Goal: Task Accomplishment & Management: Use online tool/utility

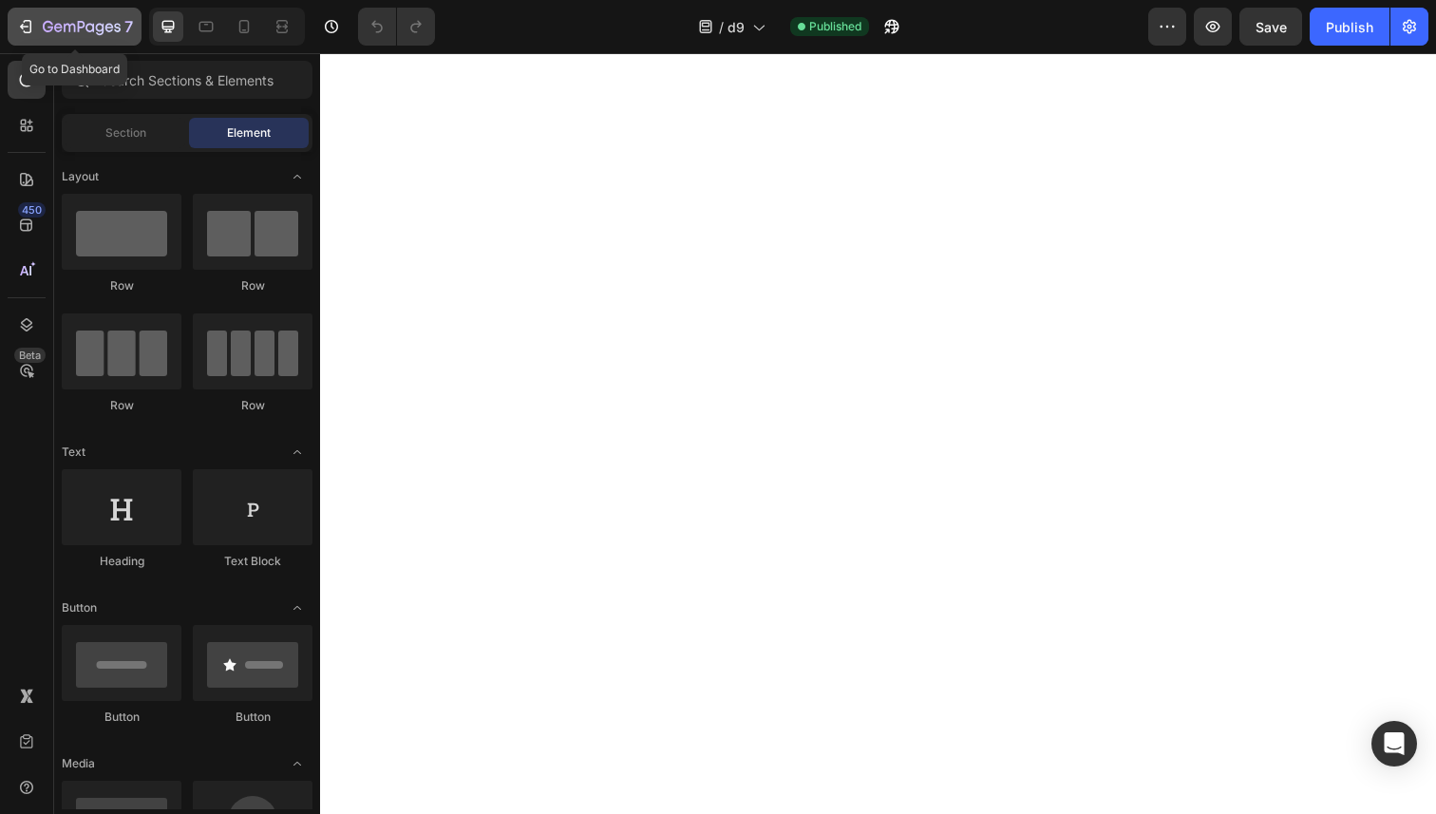
click at [24, 35] on icon "button" at bounding box center [25, 26] width 19 height 19
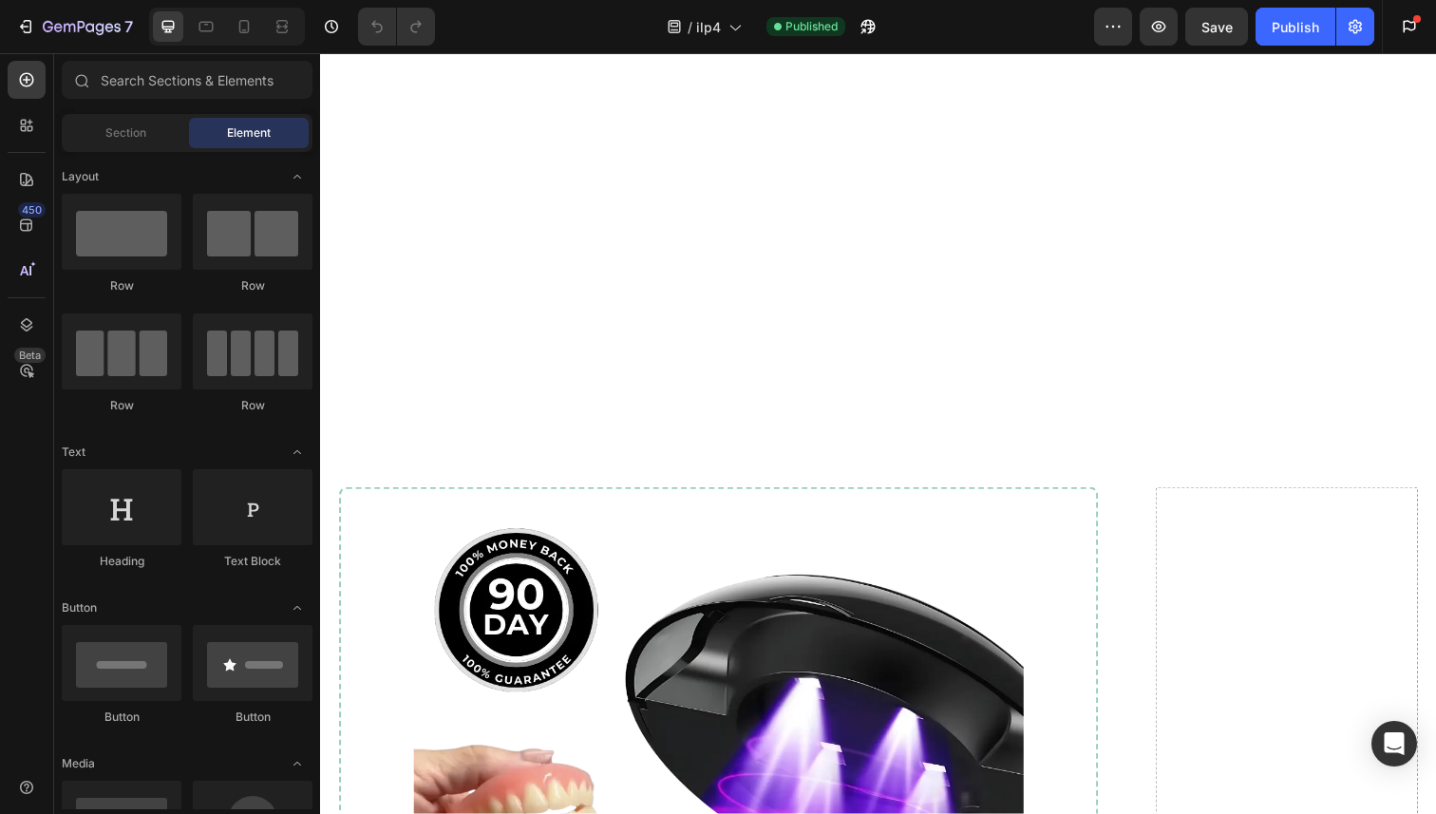
scroll to position [16406, 0]
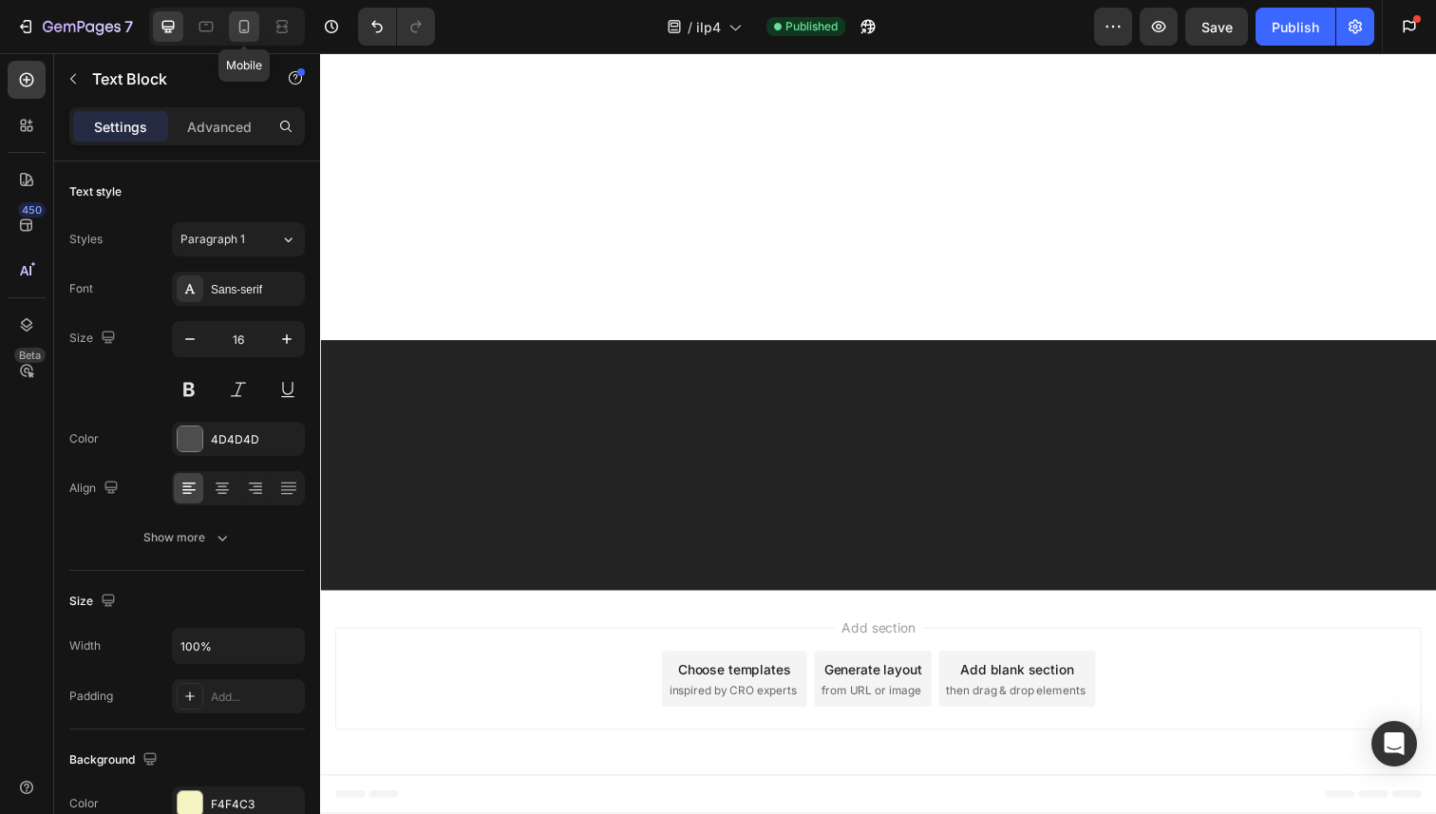
click at [238, 34] on icon at bounding box center [244, 26] width 19 height 19
type input "14"
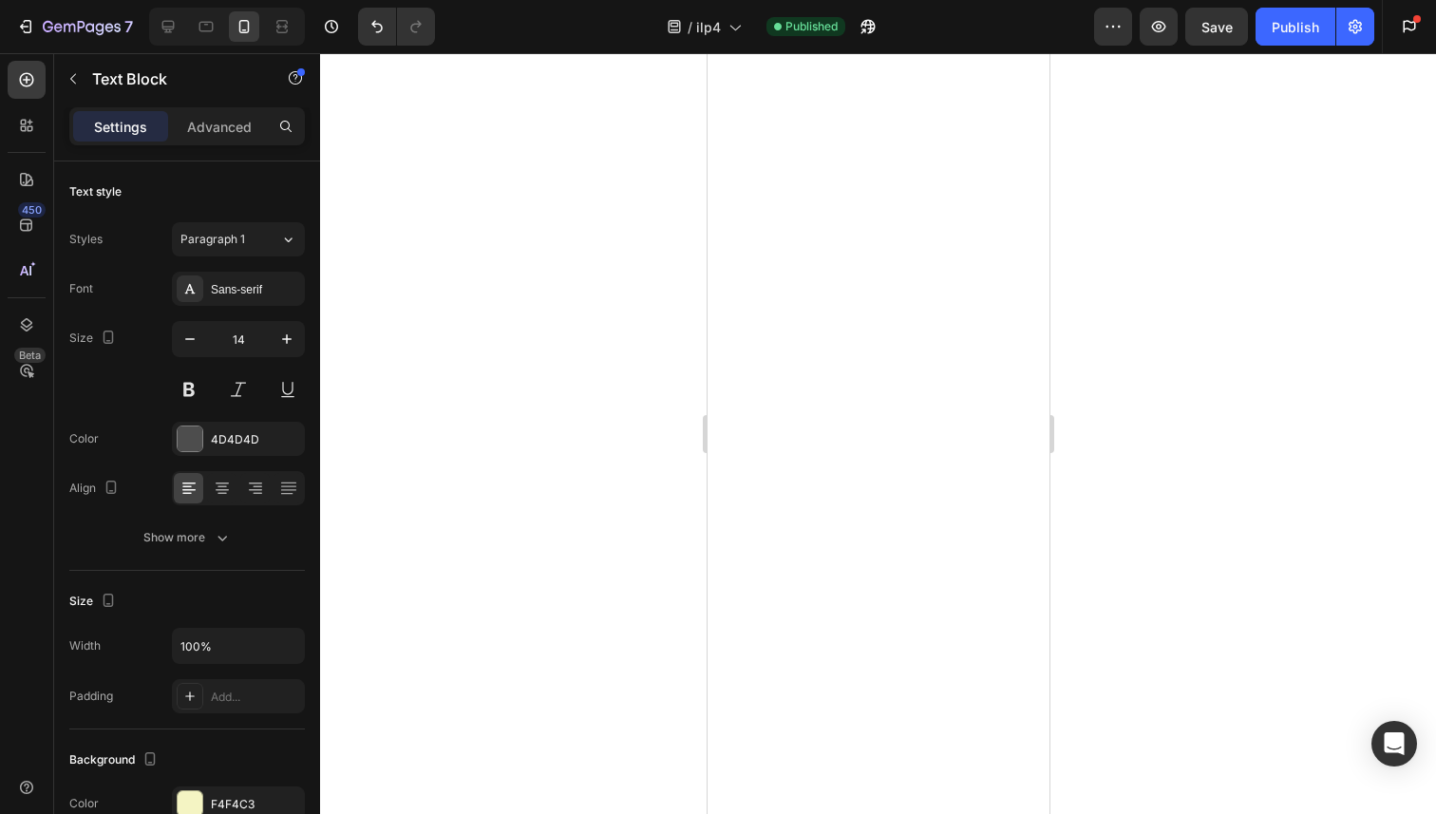
scroll to position [19022, 0]
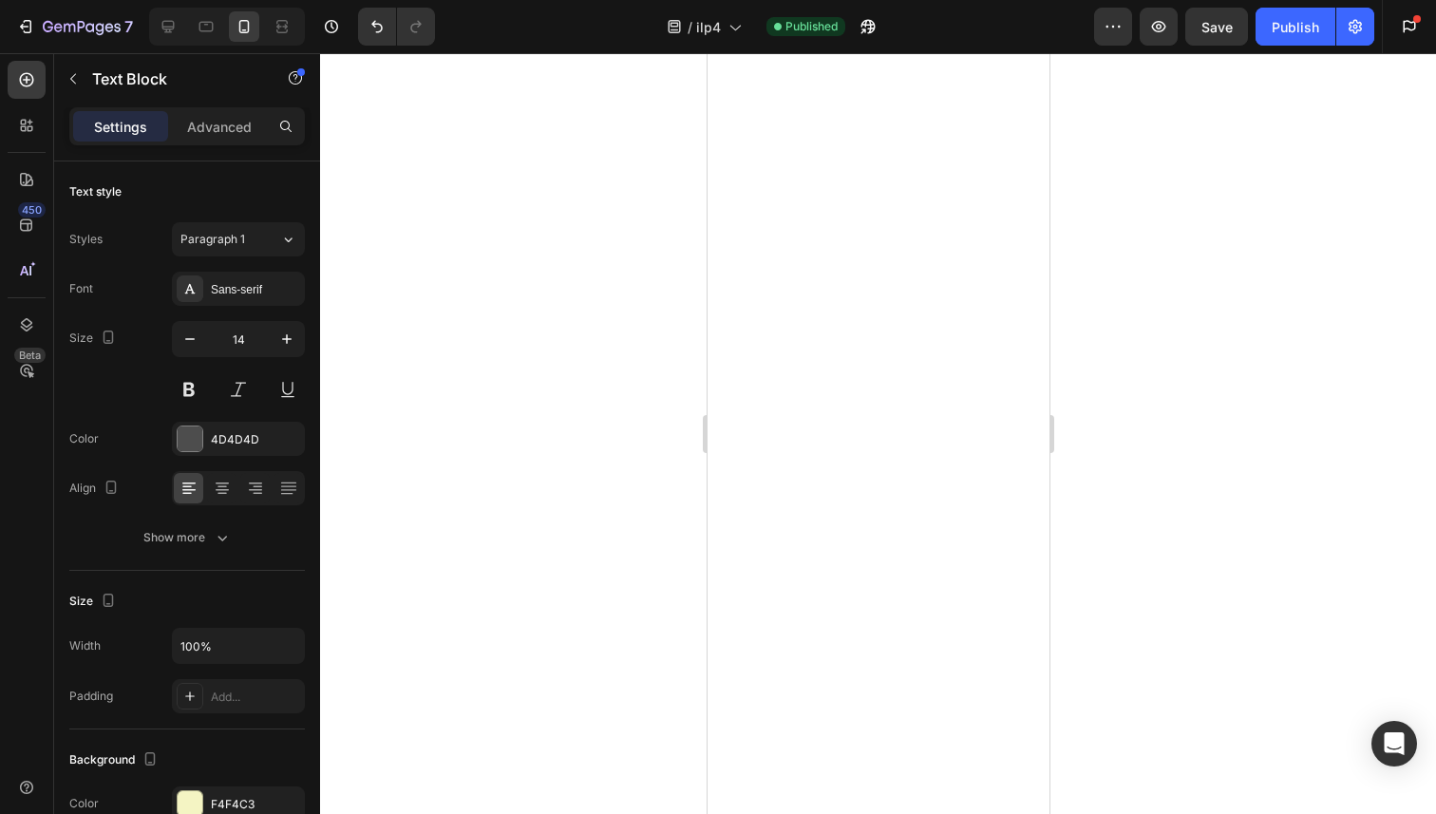
scroll to position [18697, 0]
click at [1287, 25] on div "Publish" at bounding box center [1294, 27] width 47 height 20
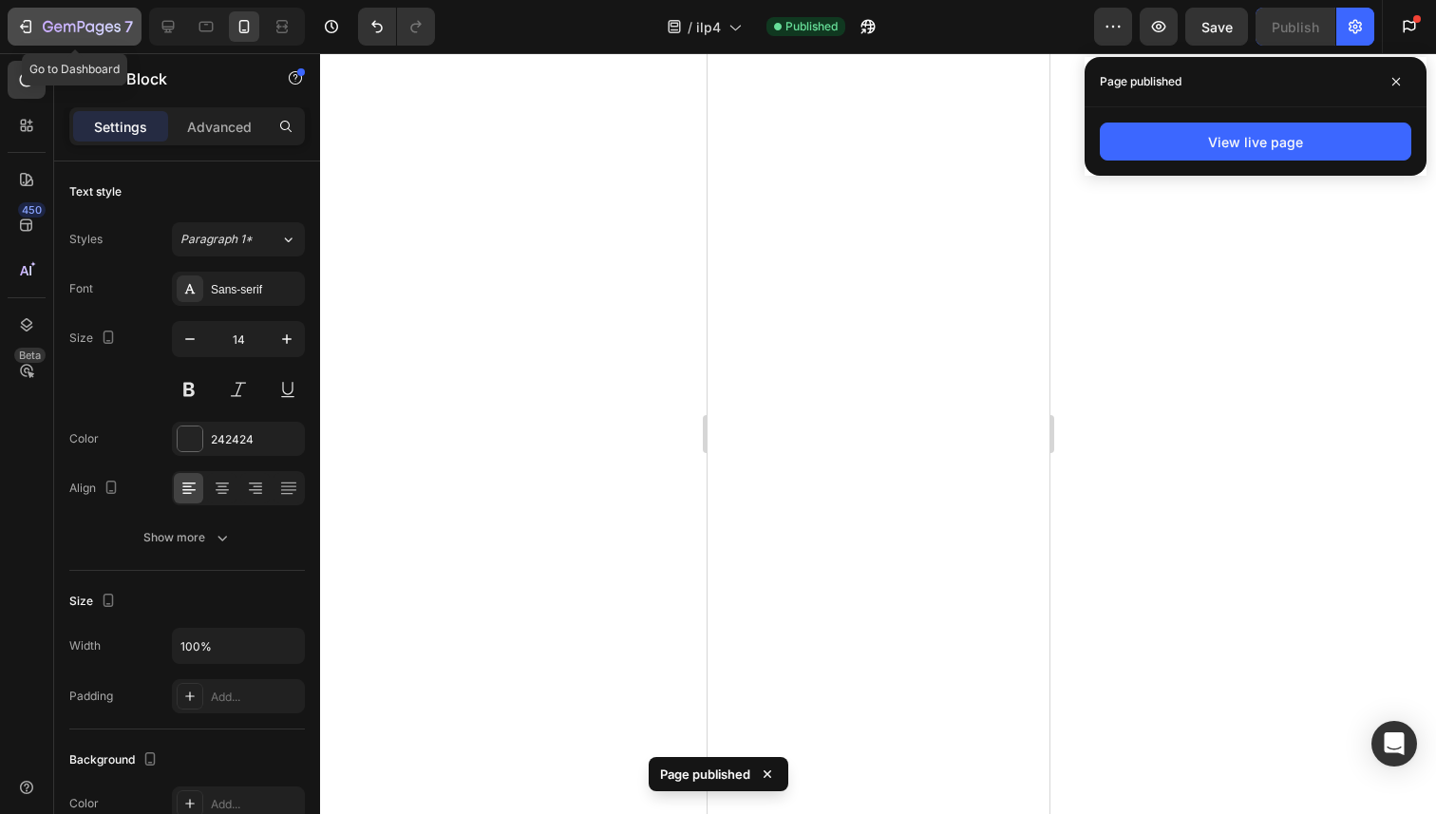
click at [22, 25] on icon "button" at bounding box center [24, 27] width 9 height 6
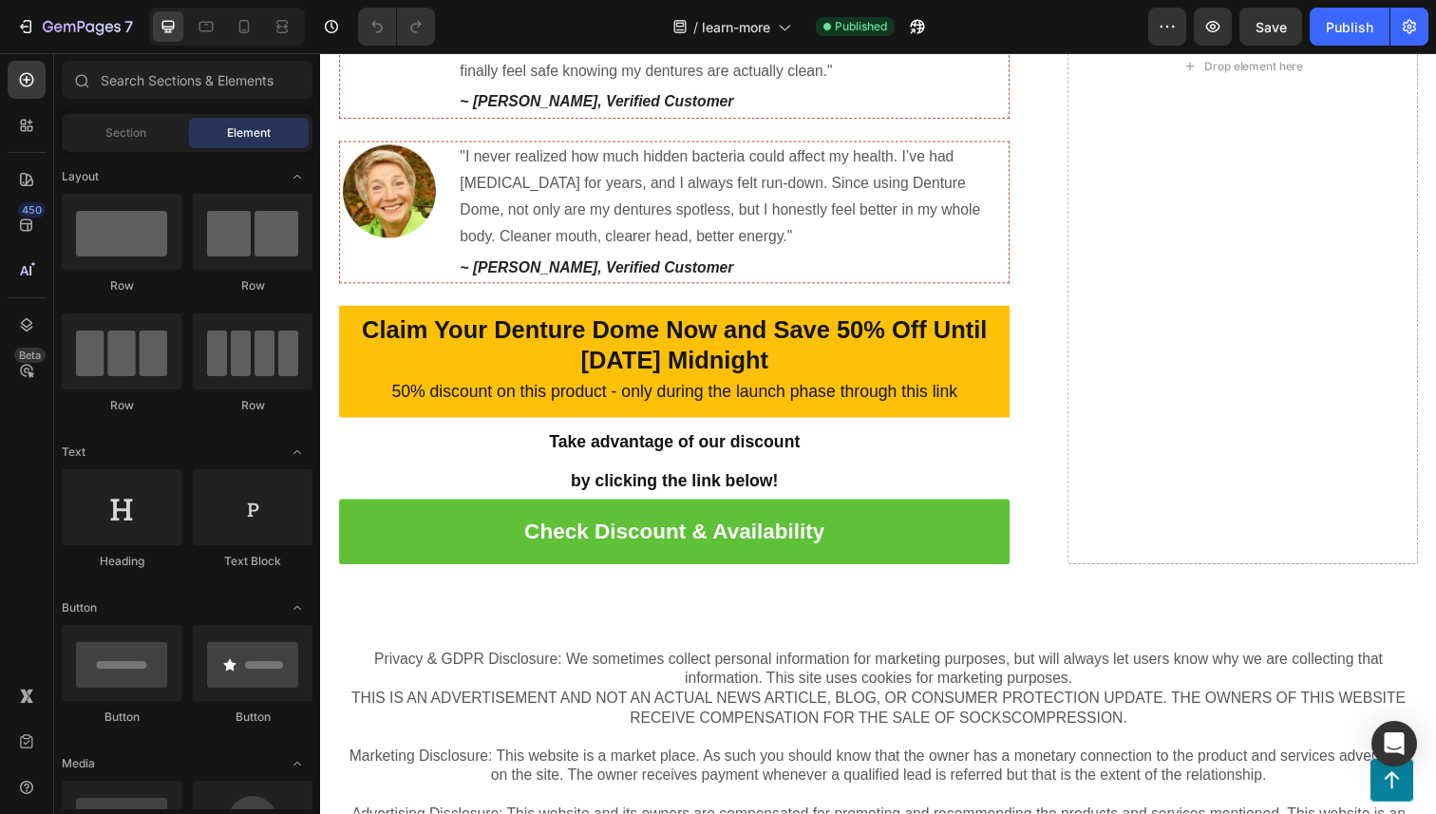
scroll to position [8160, 0]
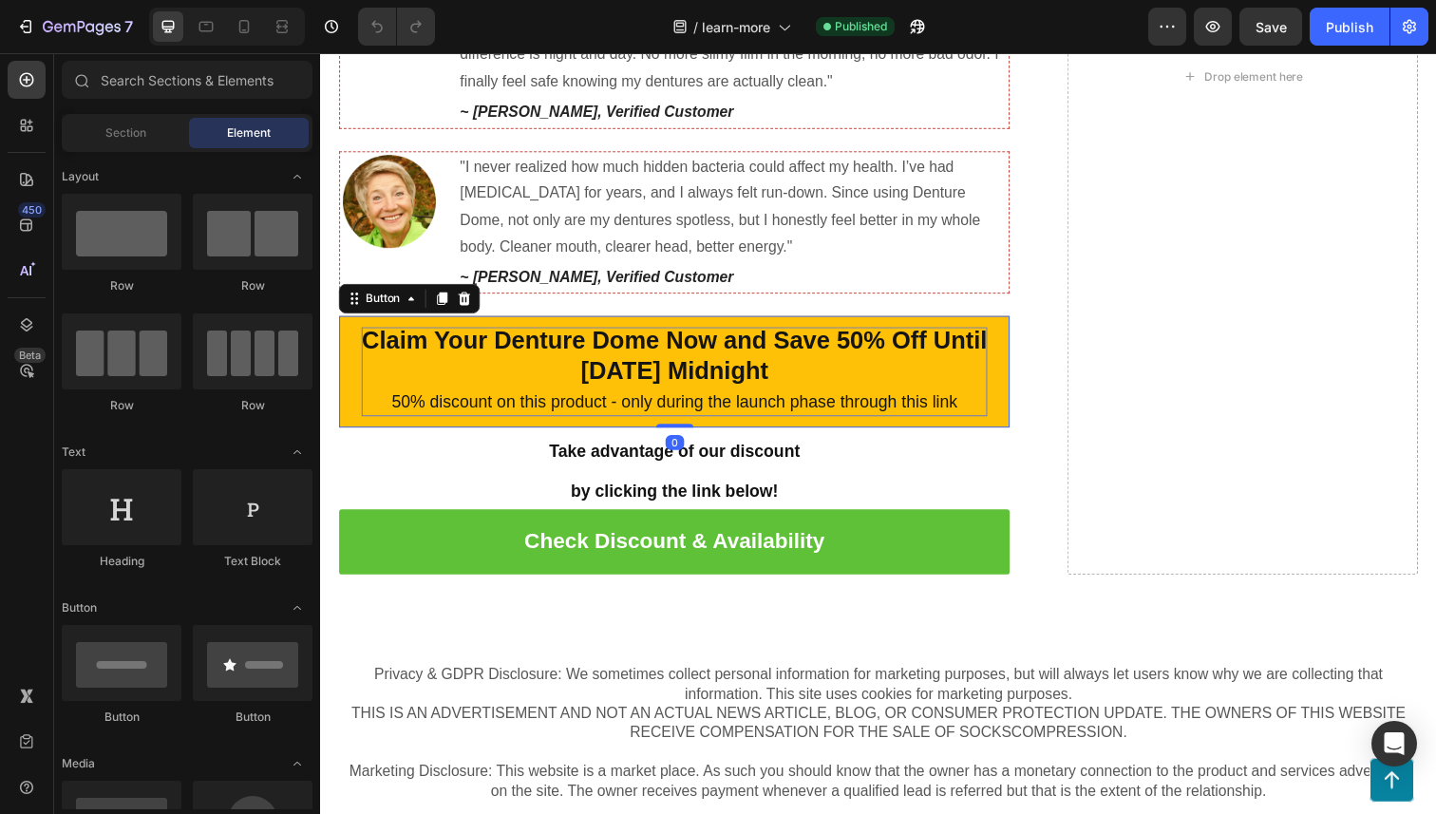
click at [525, 378] on strong "Claim Your Denture Dome Now and Save 50% Off Until 25th, September 2025 Midnight" at bounding box center [682, 362] width 638 height 60
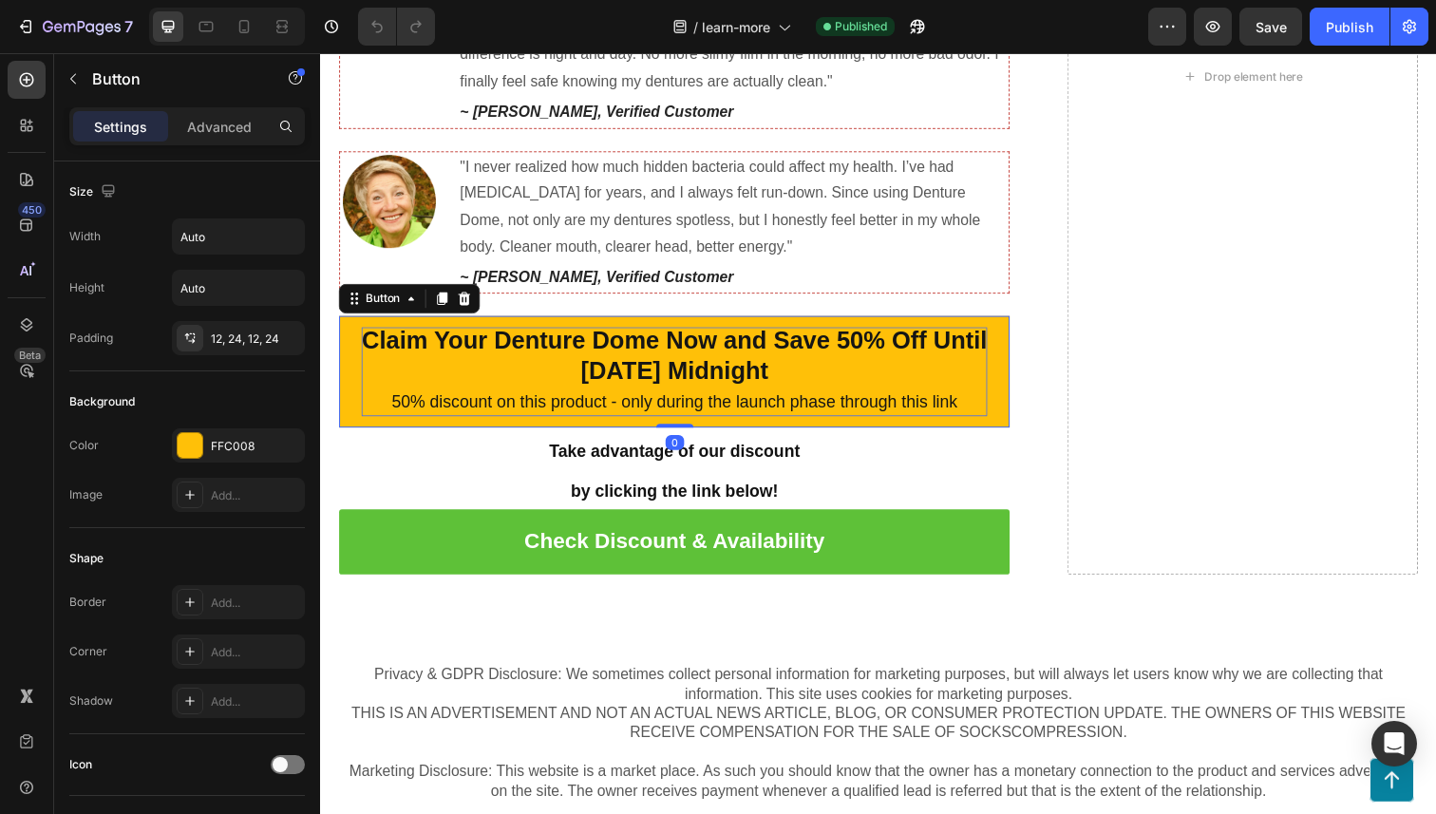
click at [516, 378] on strong "Claim Your Denture Dome Now and Save 50% Off Until 25th, September 2025 Midnight" at bounding box center [682, 362] width 638 height 60
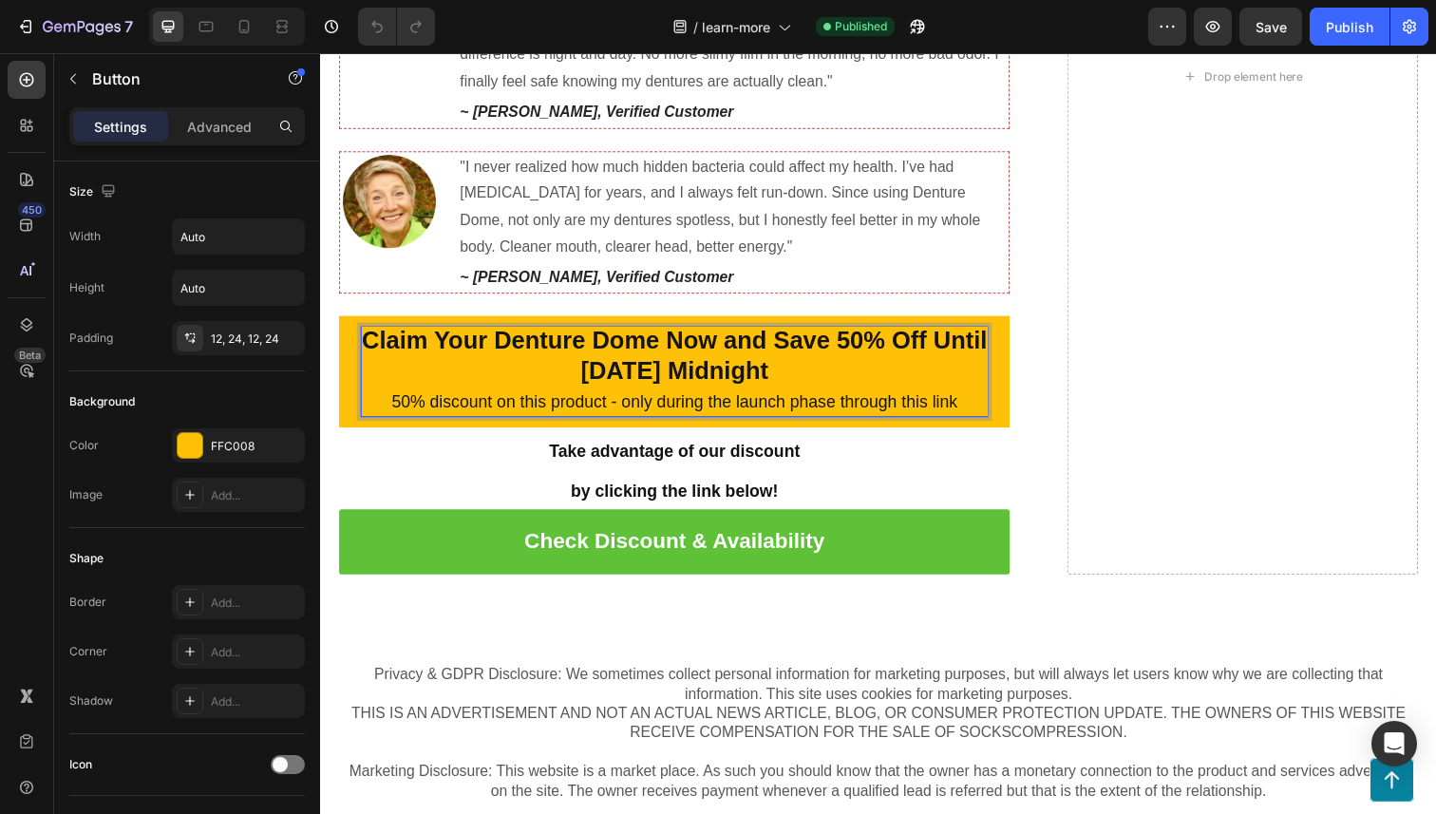
click at [521, 378] on strong "Claim Your Denture Dome Now and Save 50% Off Until 25th, September 2025 Midnight" at bounding box center [682, 362] width 638 height 60
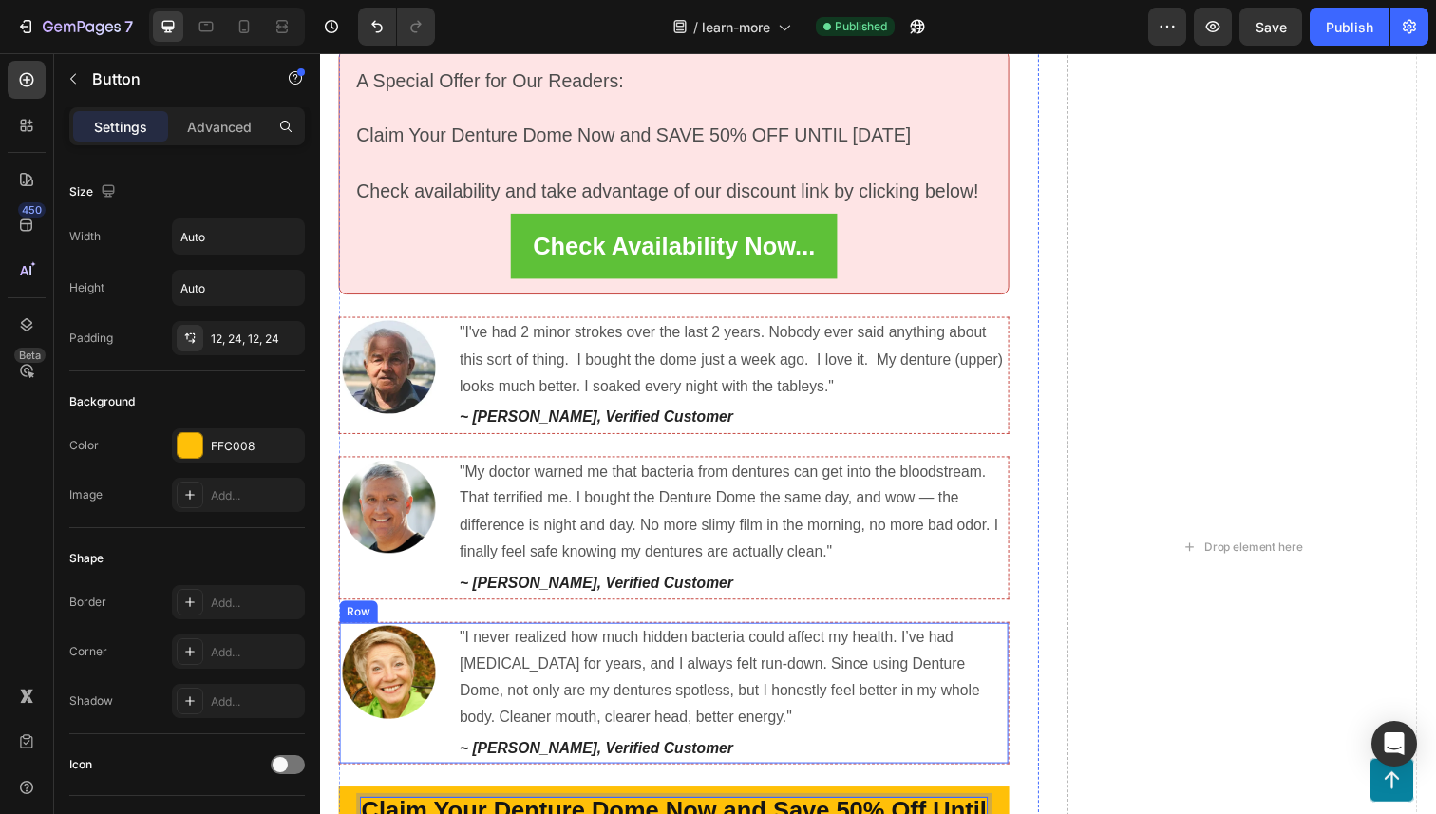
scroll to position [7666, 0]
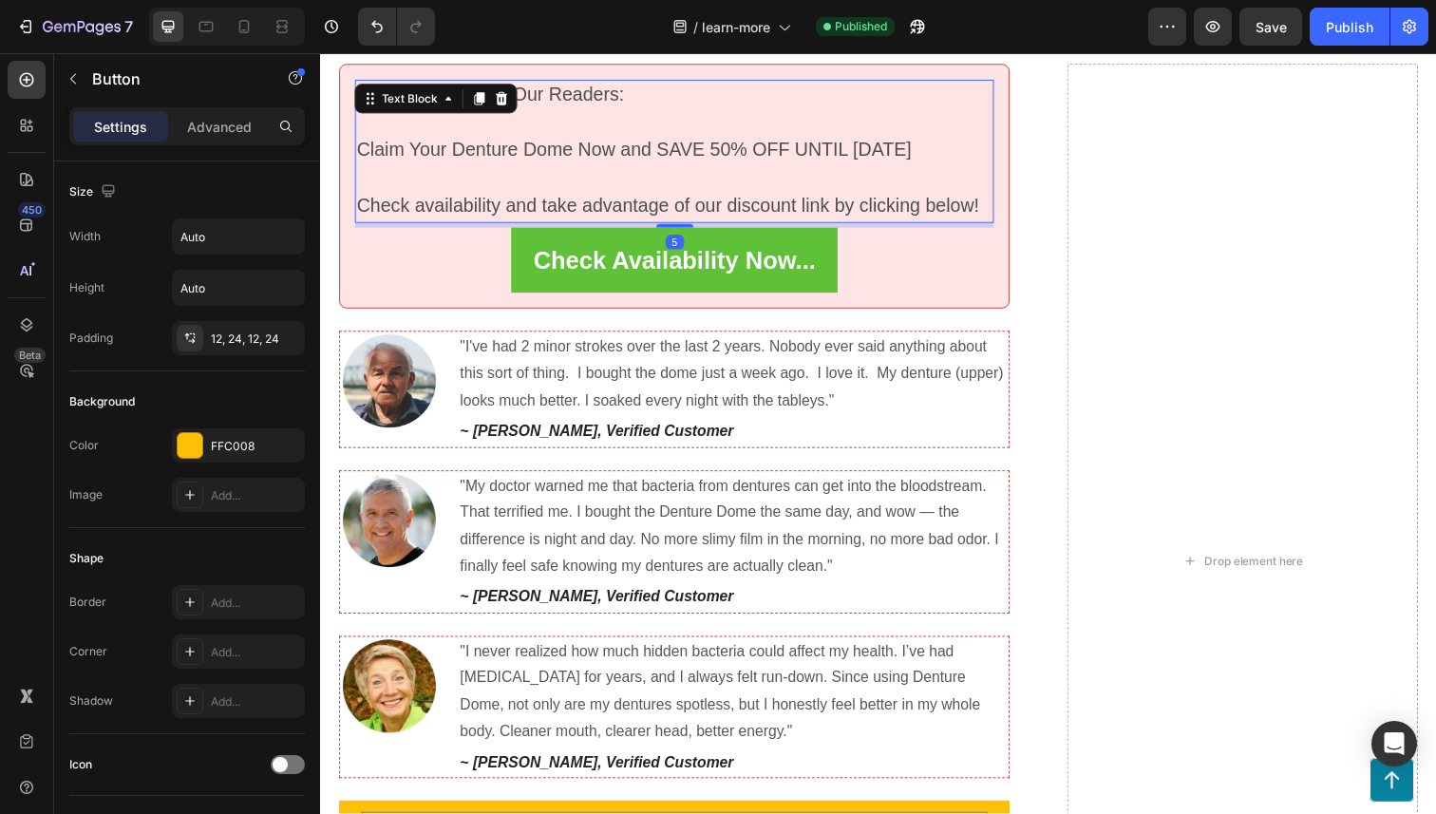
click at [921, 148] on span "Claim Your Denture Dome Now and SAVE 50% OFF UNTIL Sep 25, 2025" at bounding box center [640, 151] width 567 height 21
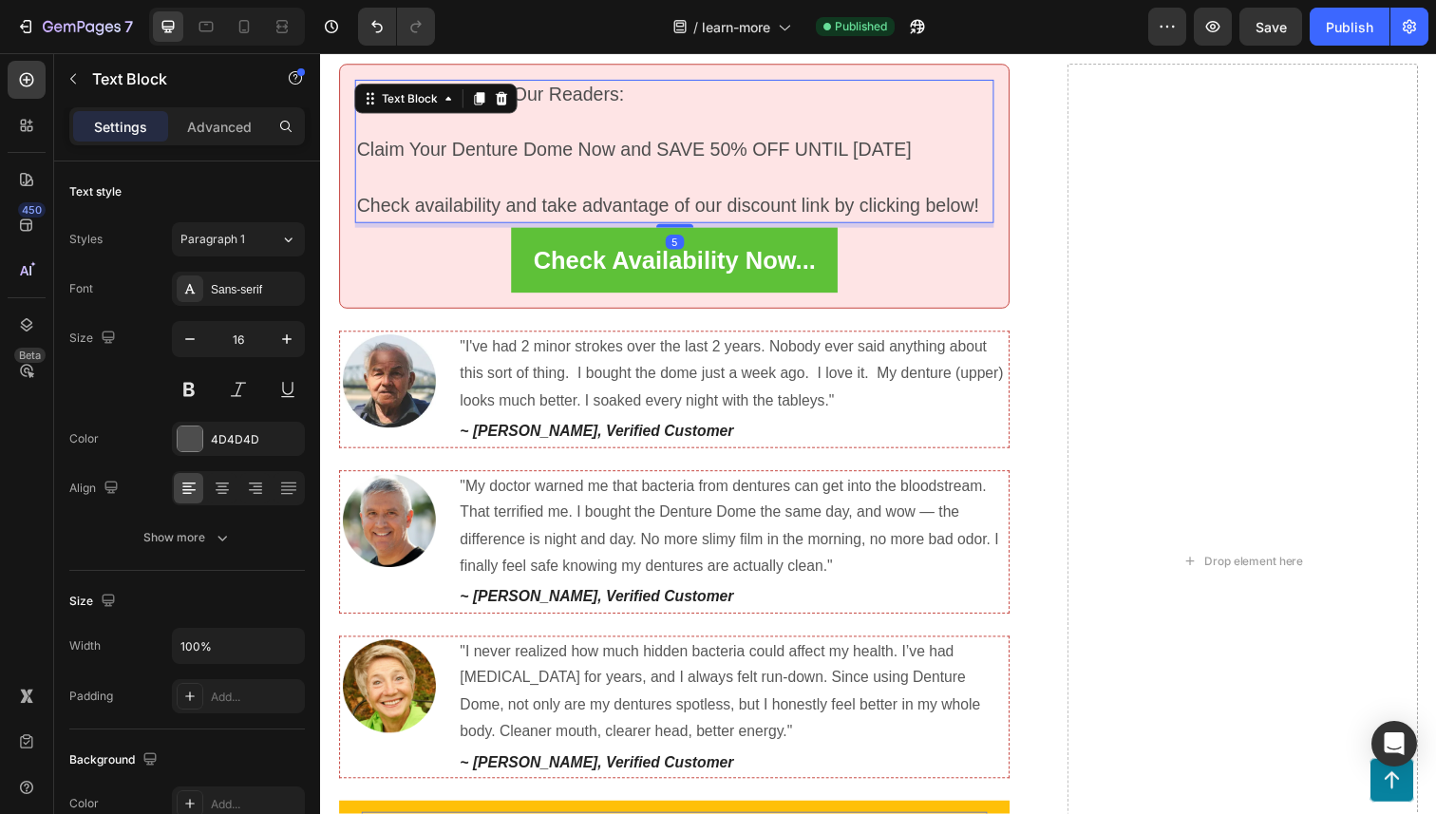
click at [915, 148] on span "Claim Your Denture Dome Now and SAVE 50% OFF UNTIL Sep 25, 2025" at bounding box center [640, 151] width 567 height 21
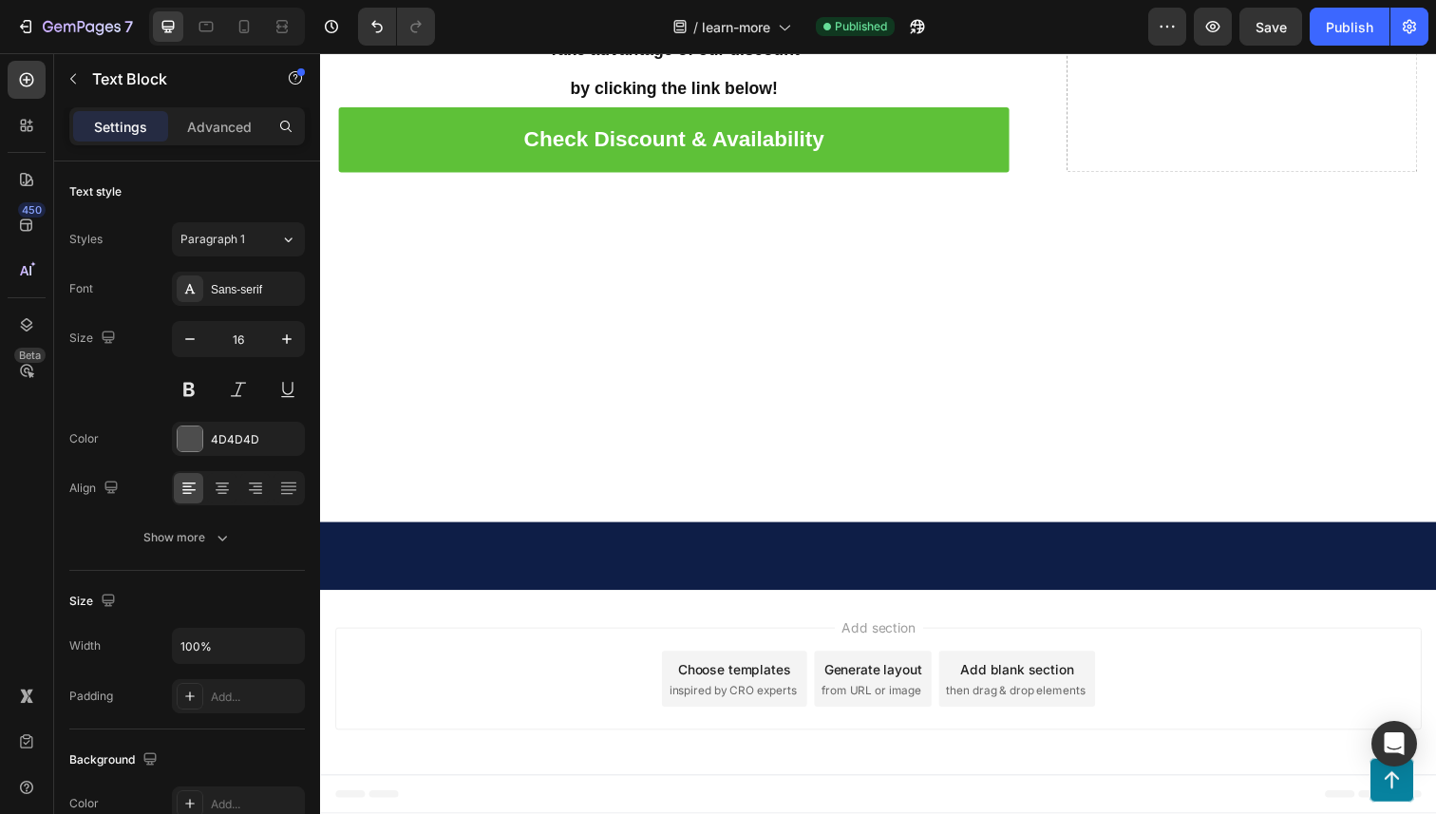
scroll to position [6840, 0]
click at [1351, 21] on div "Publish" at bounding box center [1348, 27] width 47 height 20
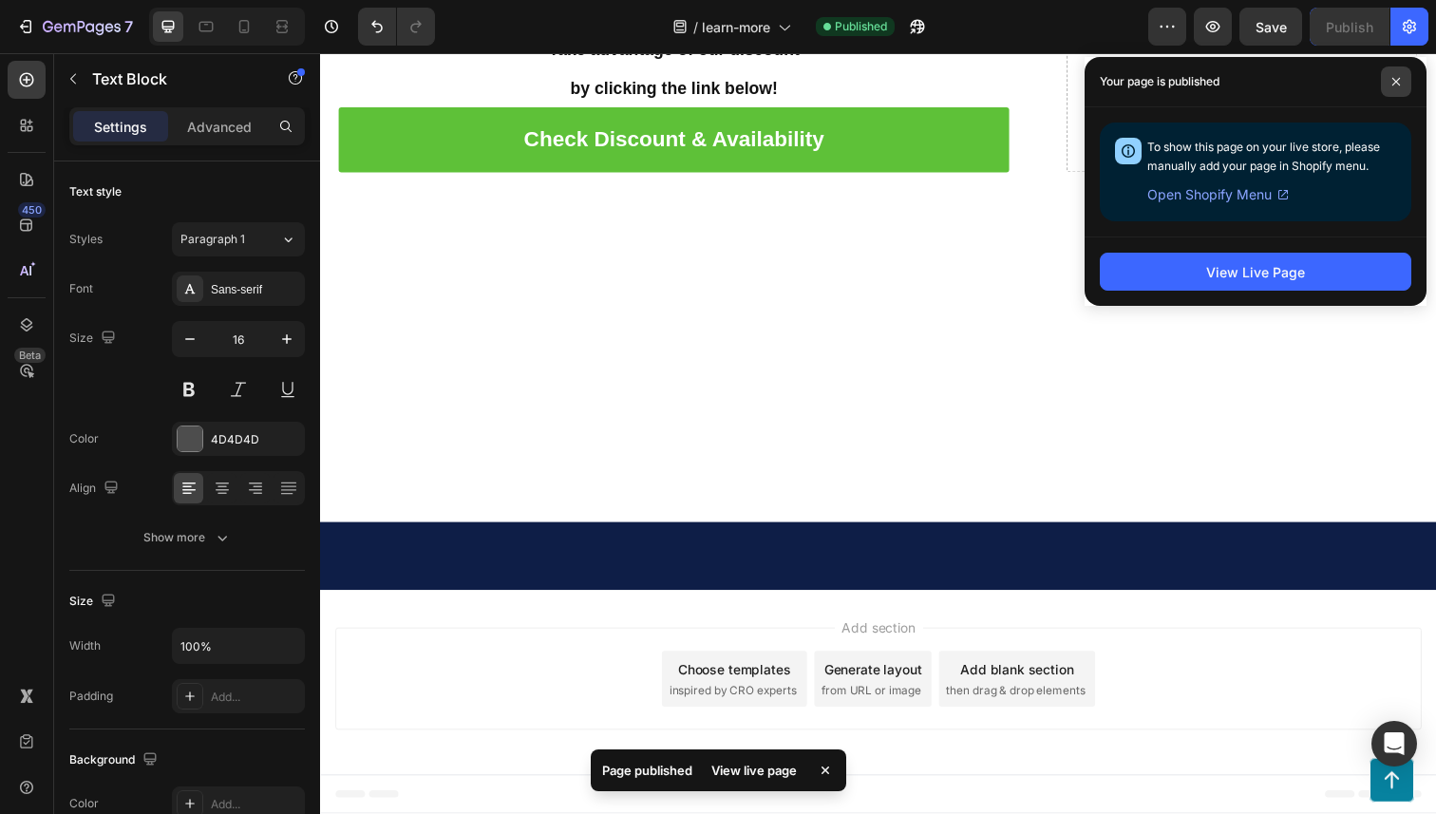
click at [1394, 78] on icon at bounding box center [1395, 81] width 9 height 9
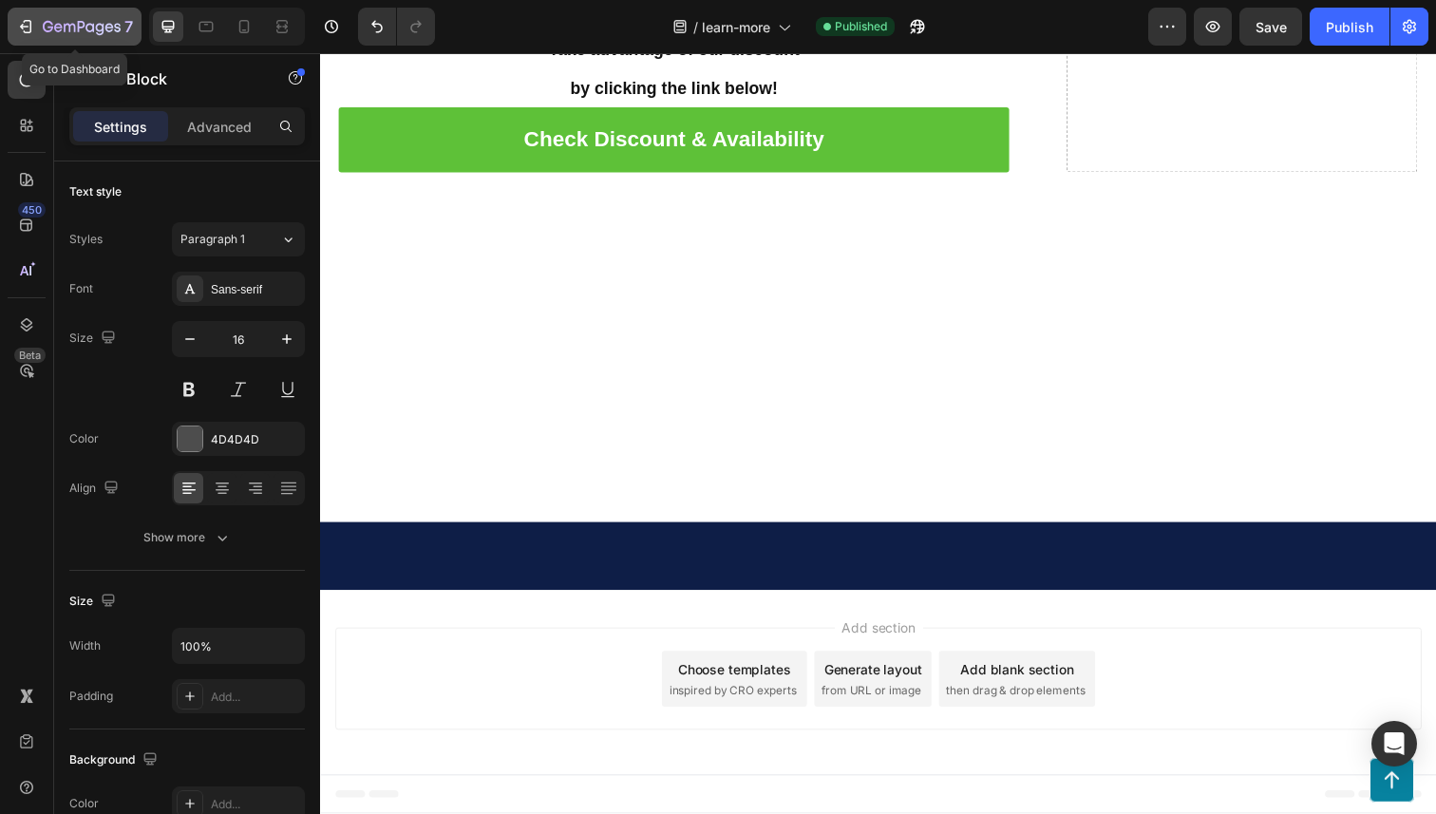
click at [93, 25] on icon "button" at bounding box center [89, 27] width 9 height 9
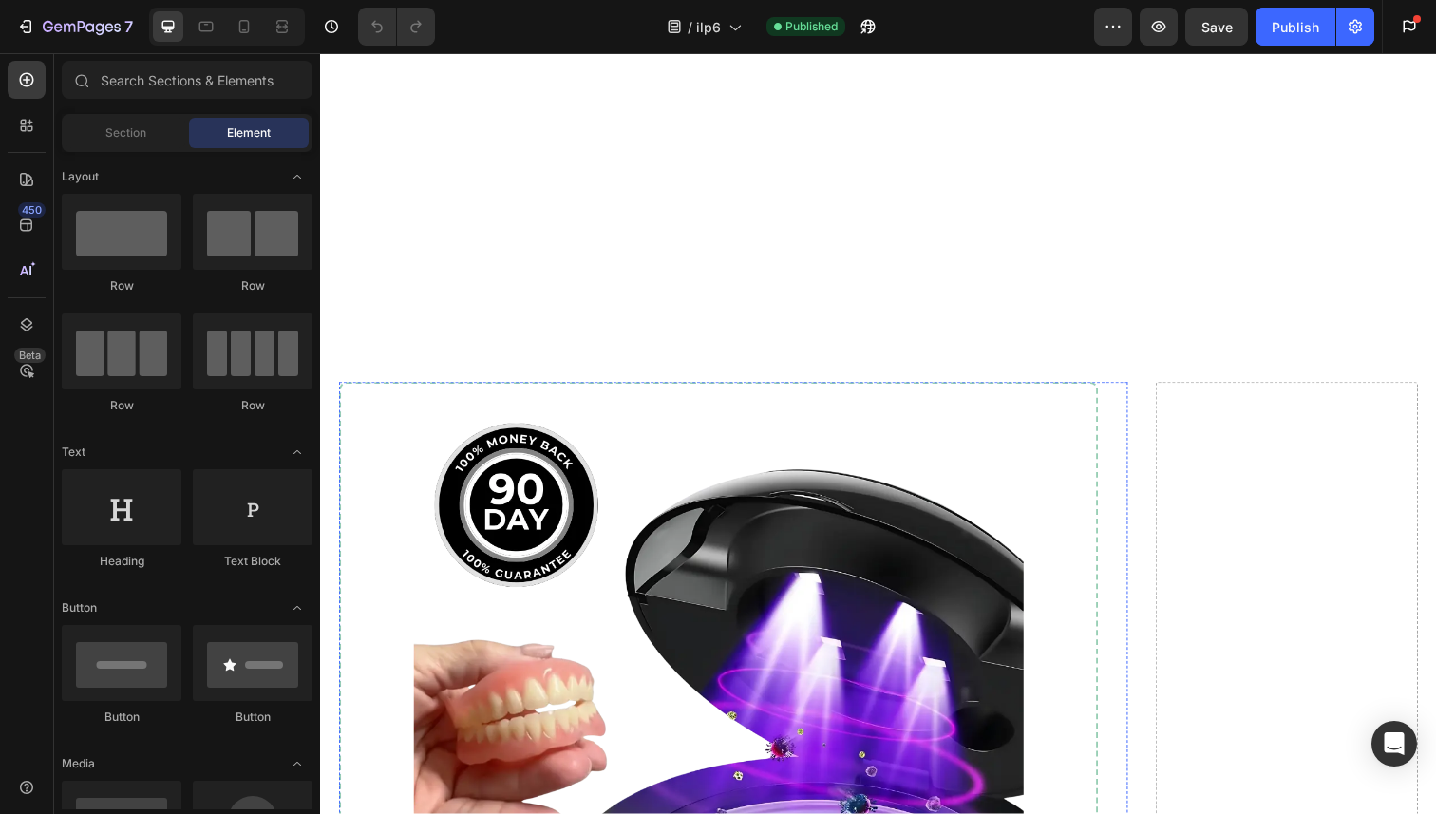
scroll to position [16141, 0]
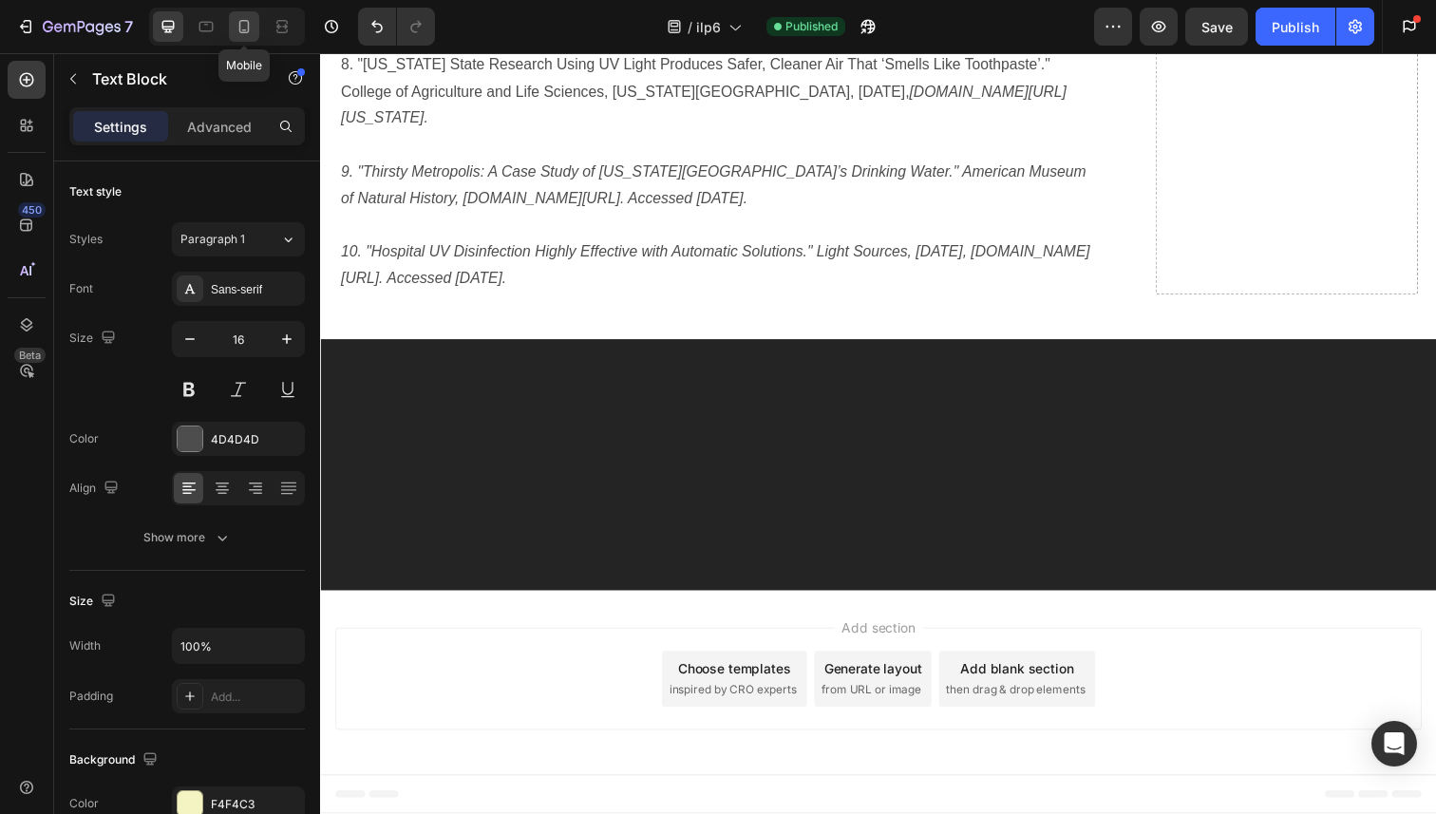
click at [239, 28] on icon at bounding box center [244, 26] width 10 height 13
type input "14"
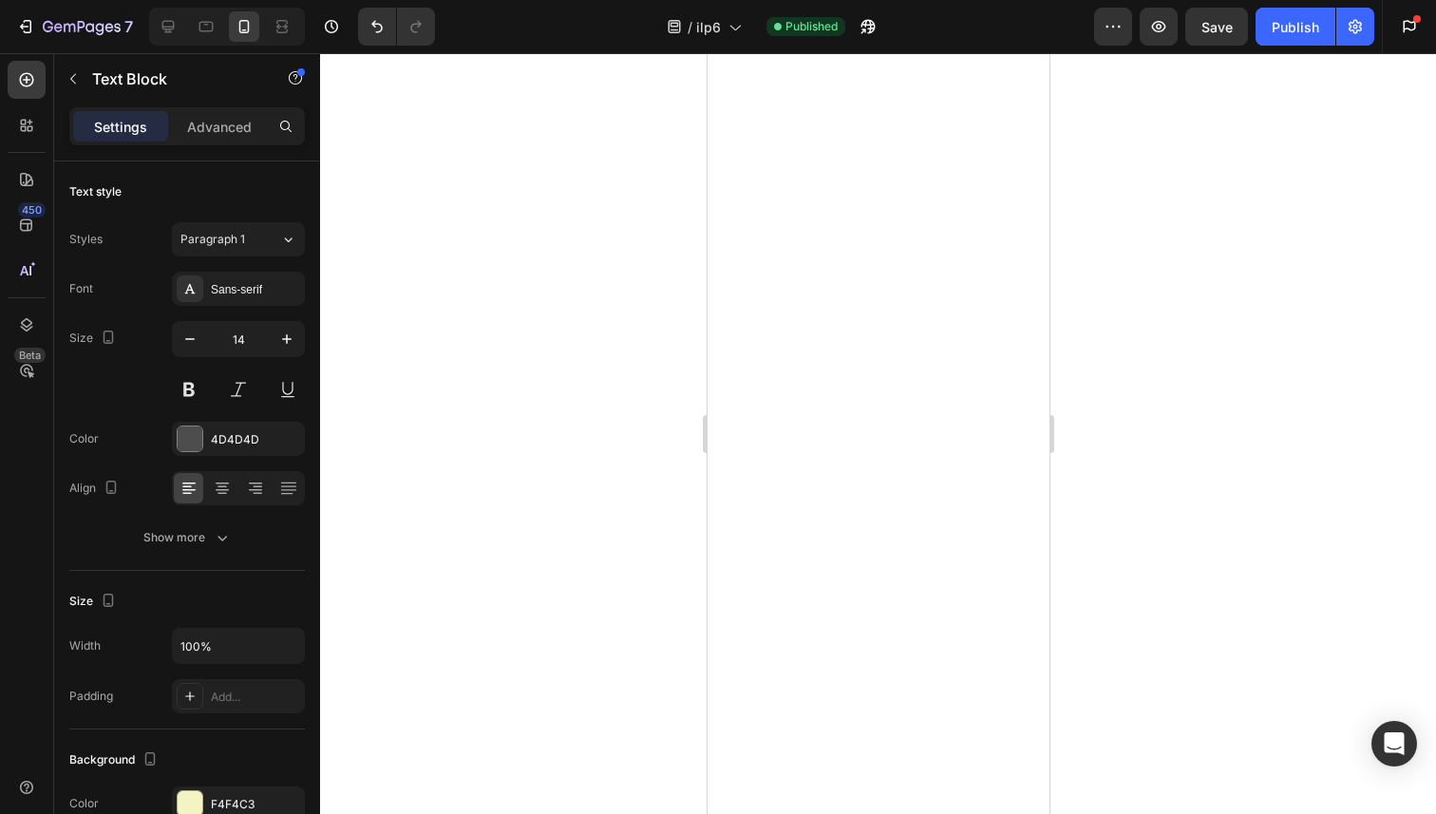
scroll to position [18401, 0]
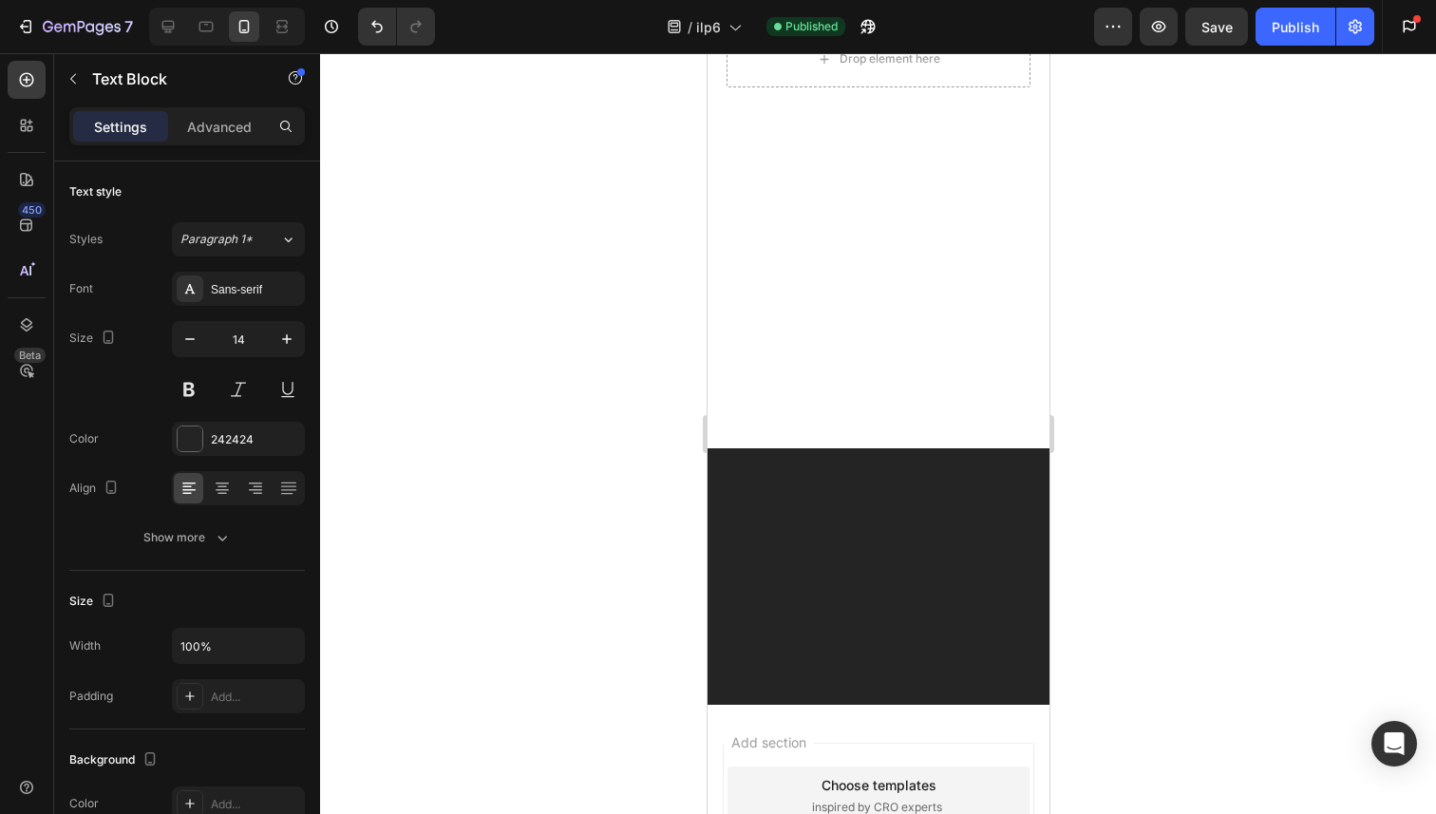
scroll to position [19129, 0]
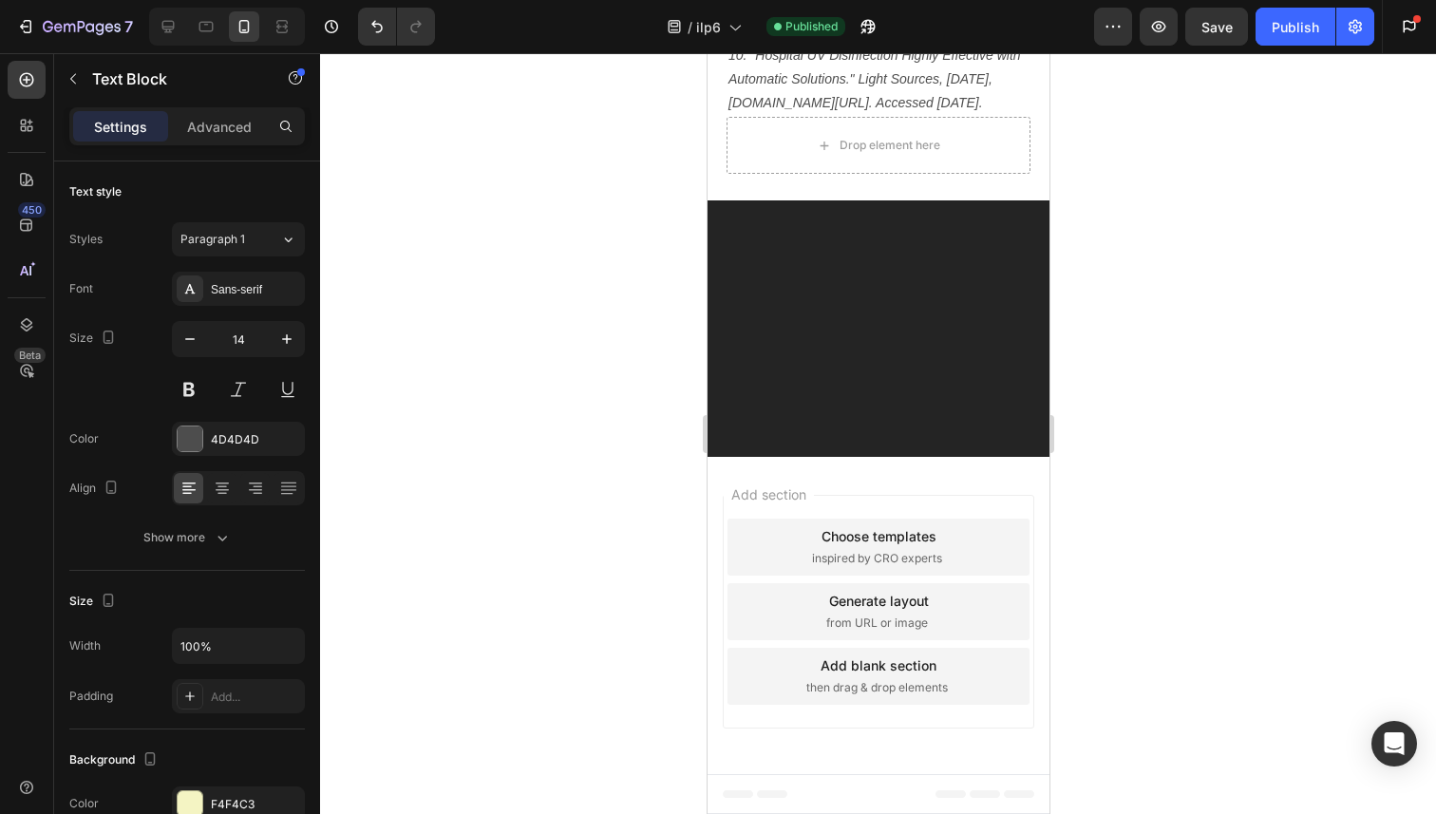
click at [1304, 30] on div "Publish" at bounding box center [1294, 27] width 47 height 20
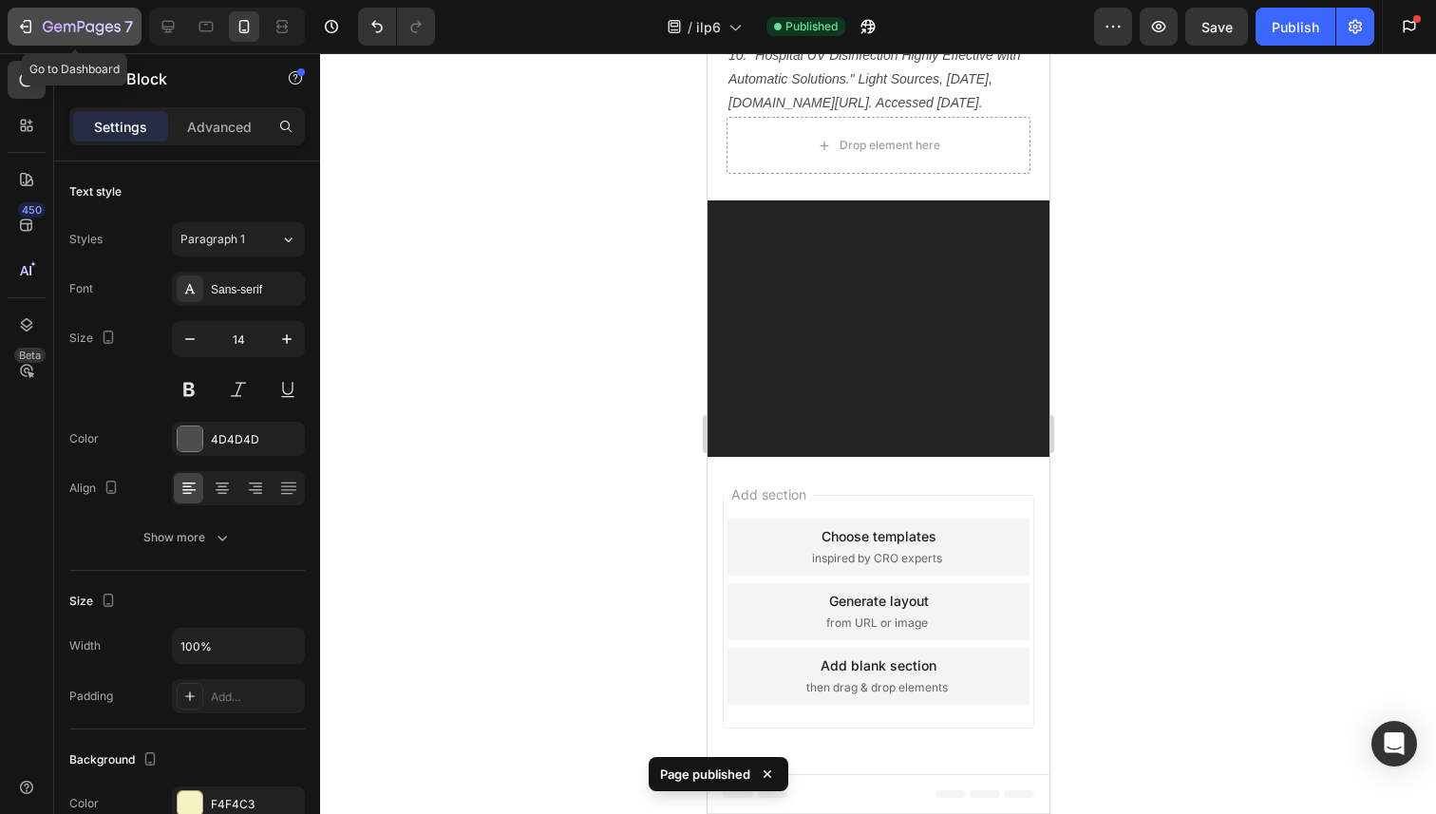
click at [41, 25] on div "7" at bounding box center [74, 26] width 117 height 23
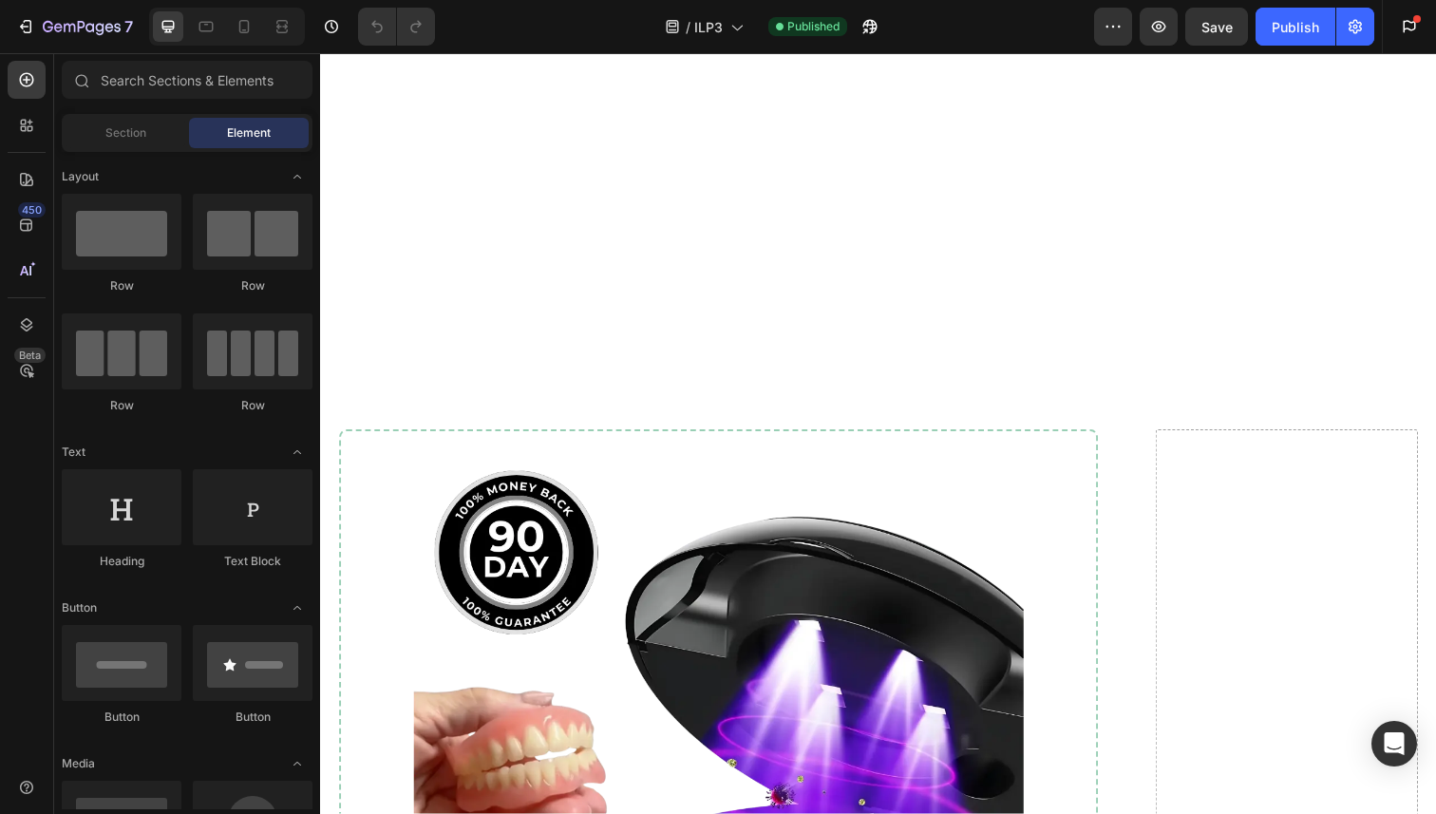
scroll to position [15559, 0]
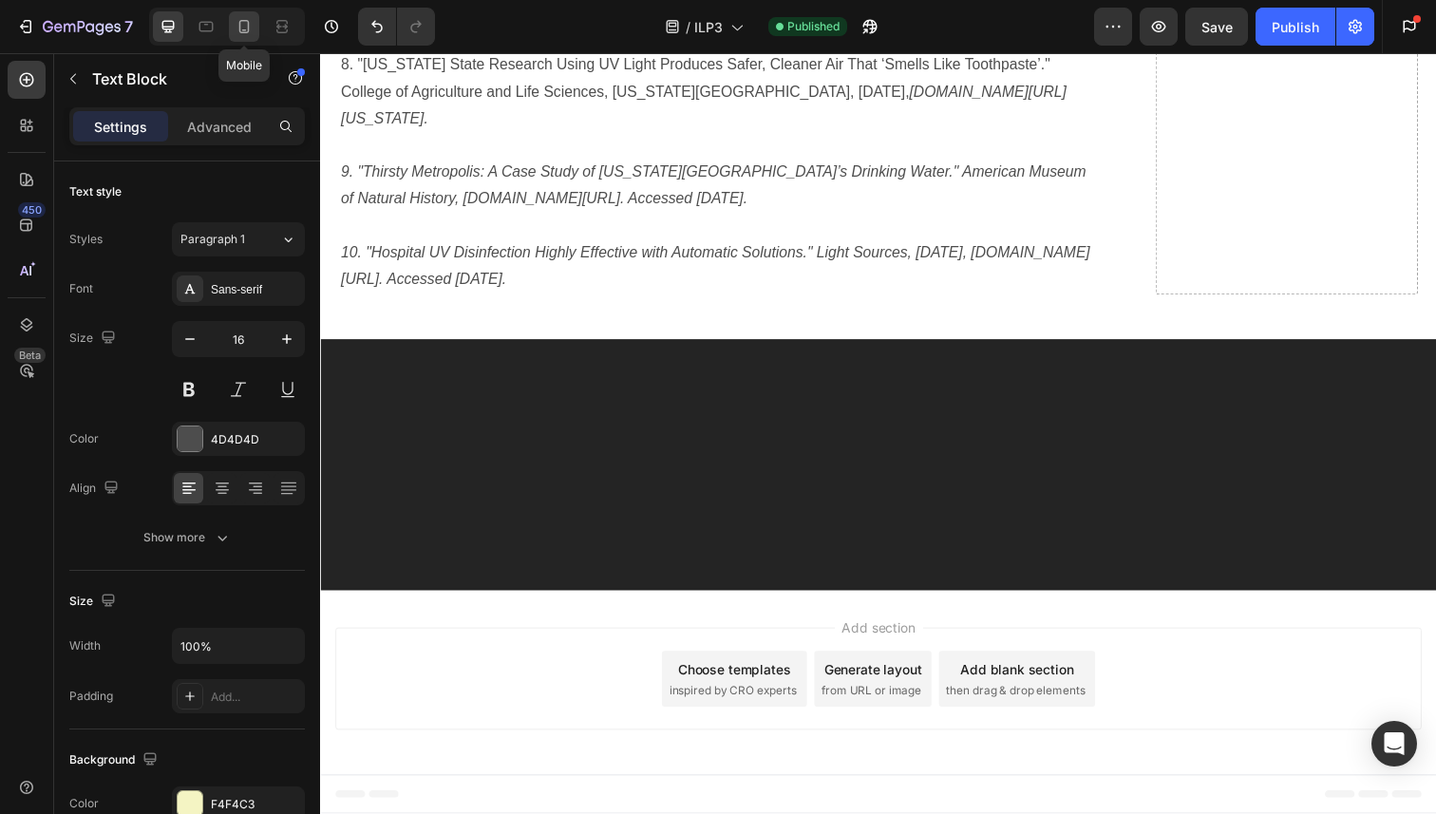
click at [244, 28] on icon at bounding box center [244, 26] width 19 height 19
type input "14"
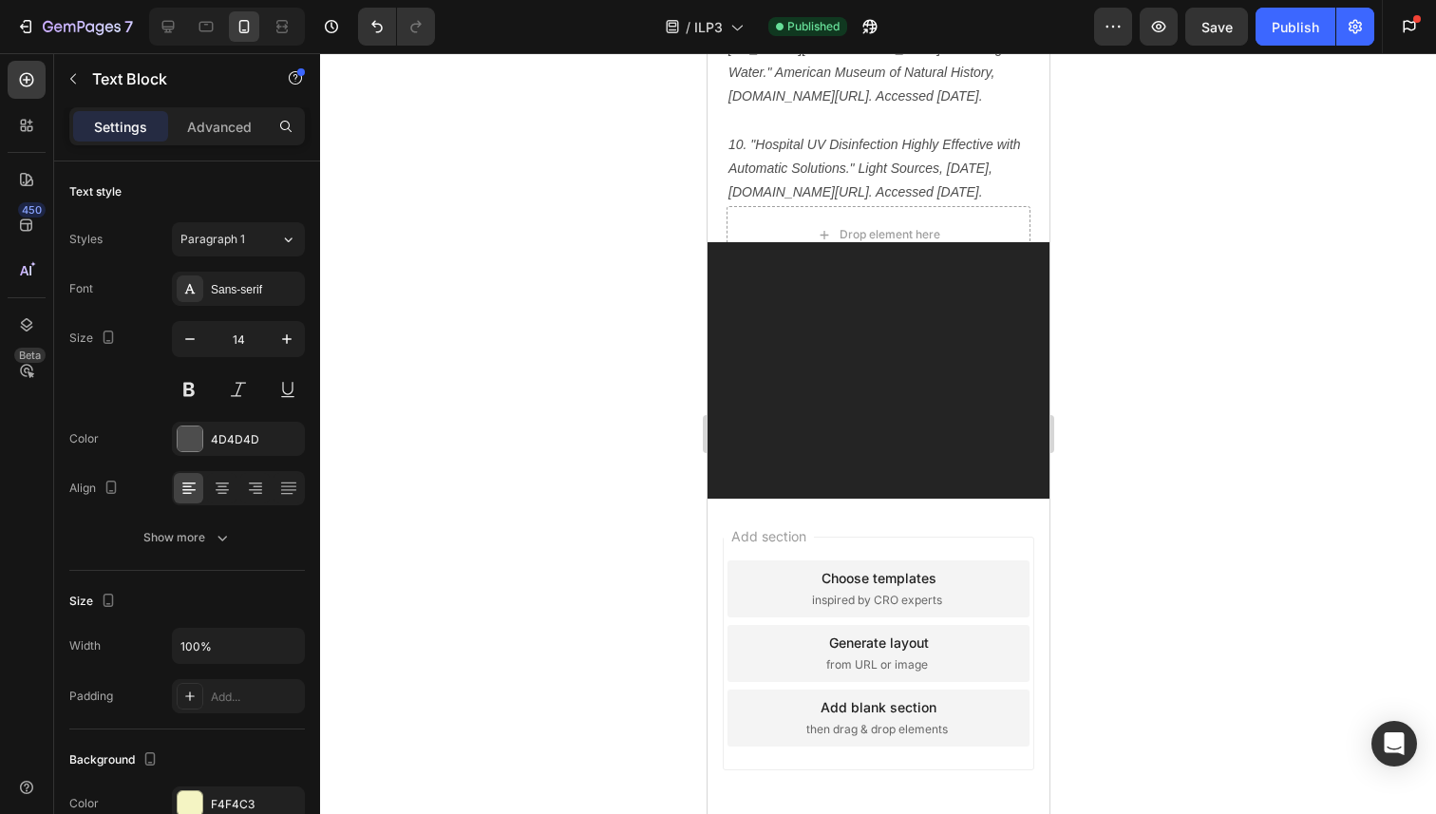
scroll to position [17781, 0]
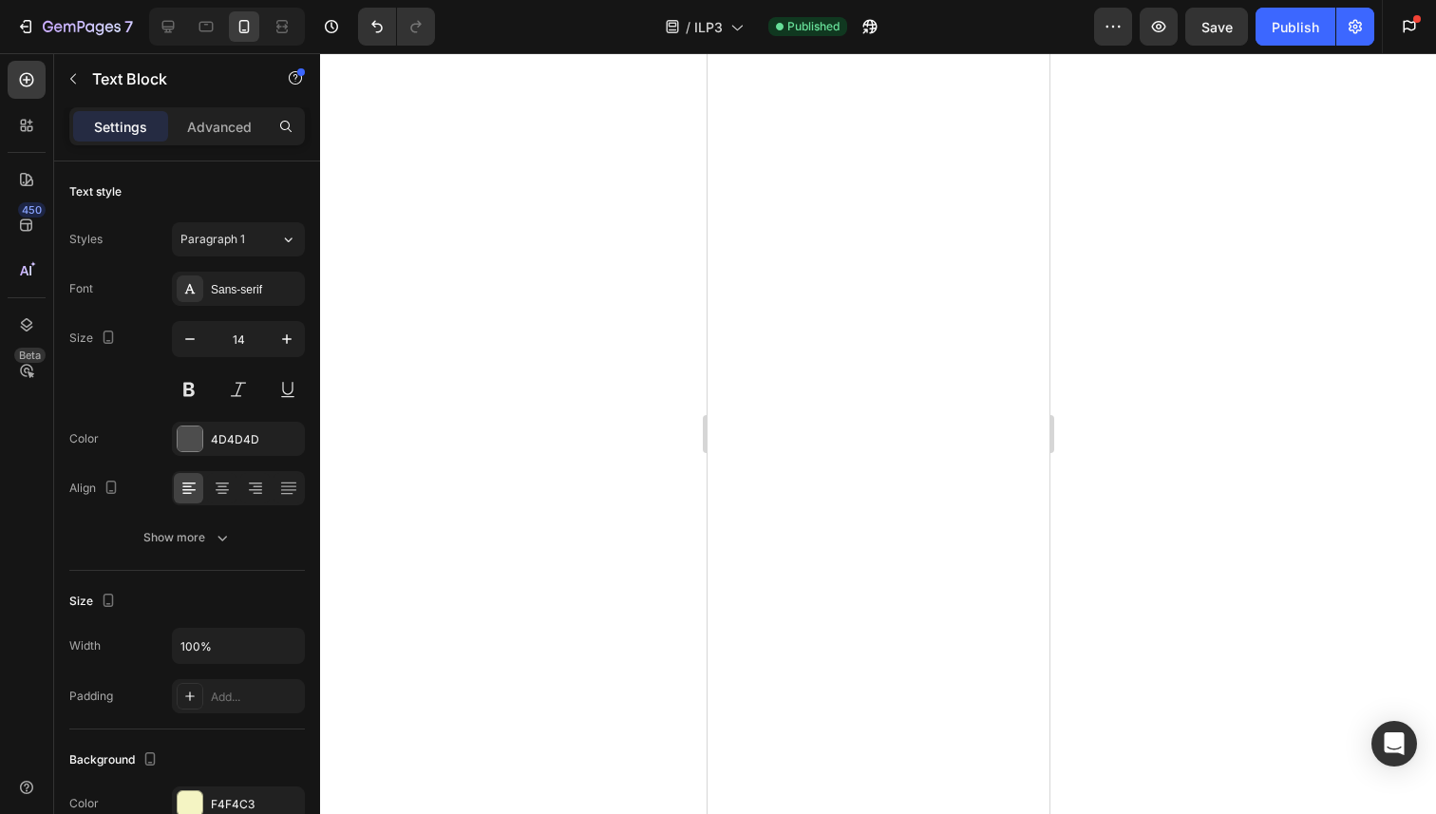
scroll to position [17536, 0]
click at [1305, 23] on div "Publish" at bounding box center [1294, 27] width 47 height 20
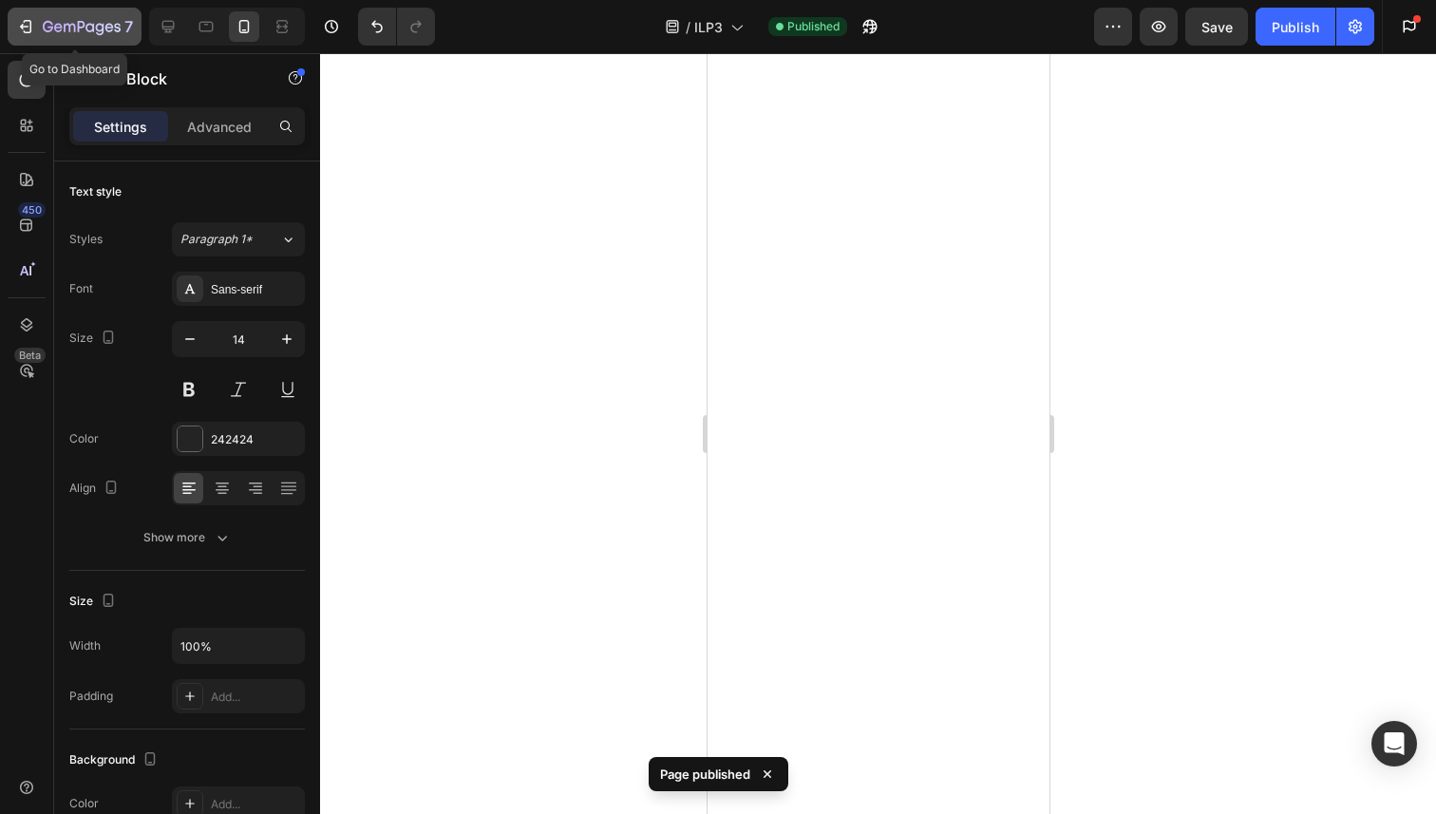
click at [32, 23] on icon "button" at bounding box center [25, 26] width 19 height 19
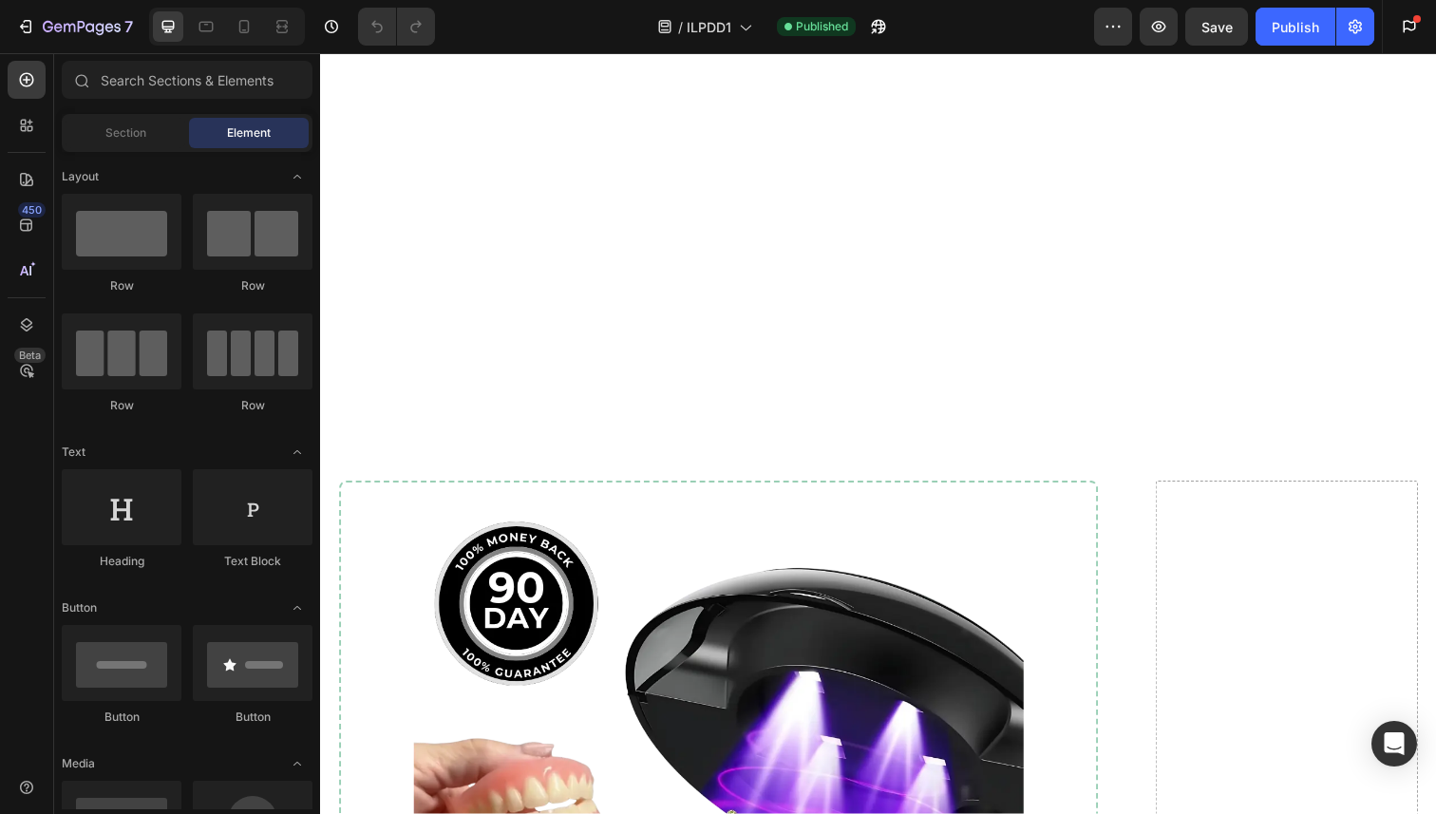
scroll to position [16314, 0]
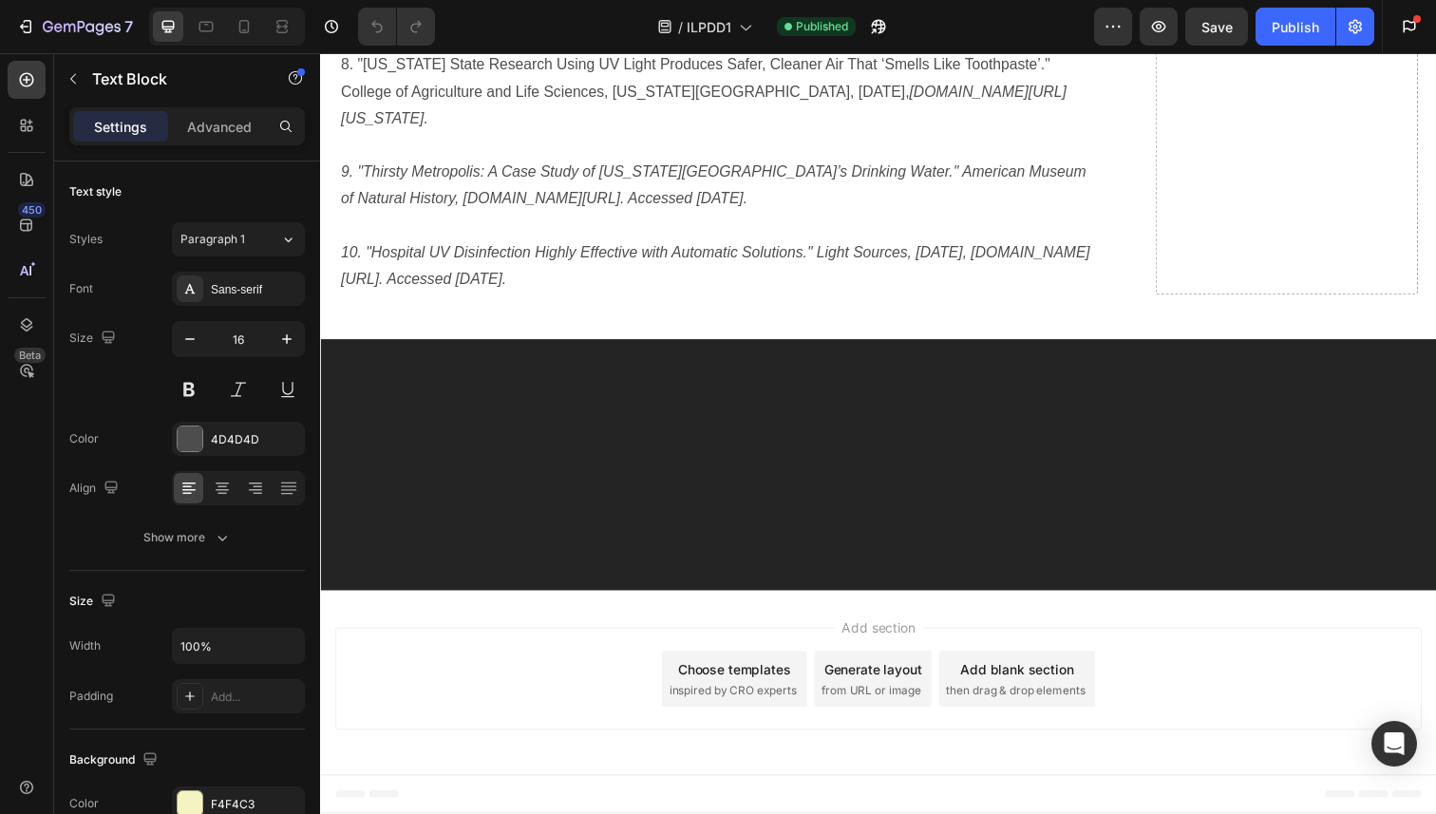
click at [244, 38] on div at bounding box center [244, 26] width 30 height 30
type input "14"
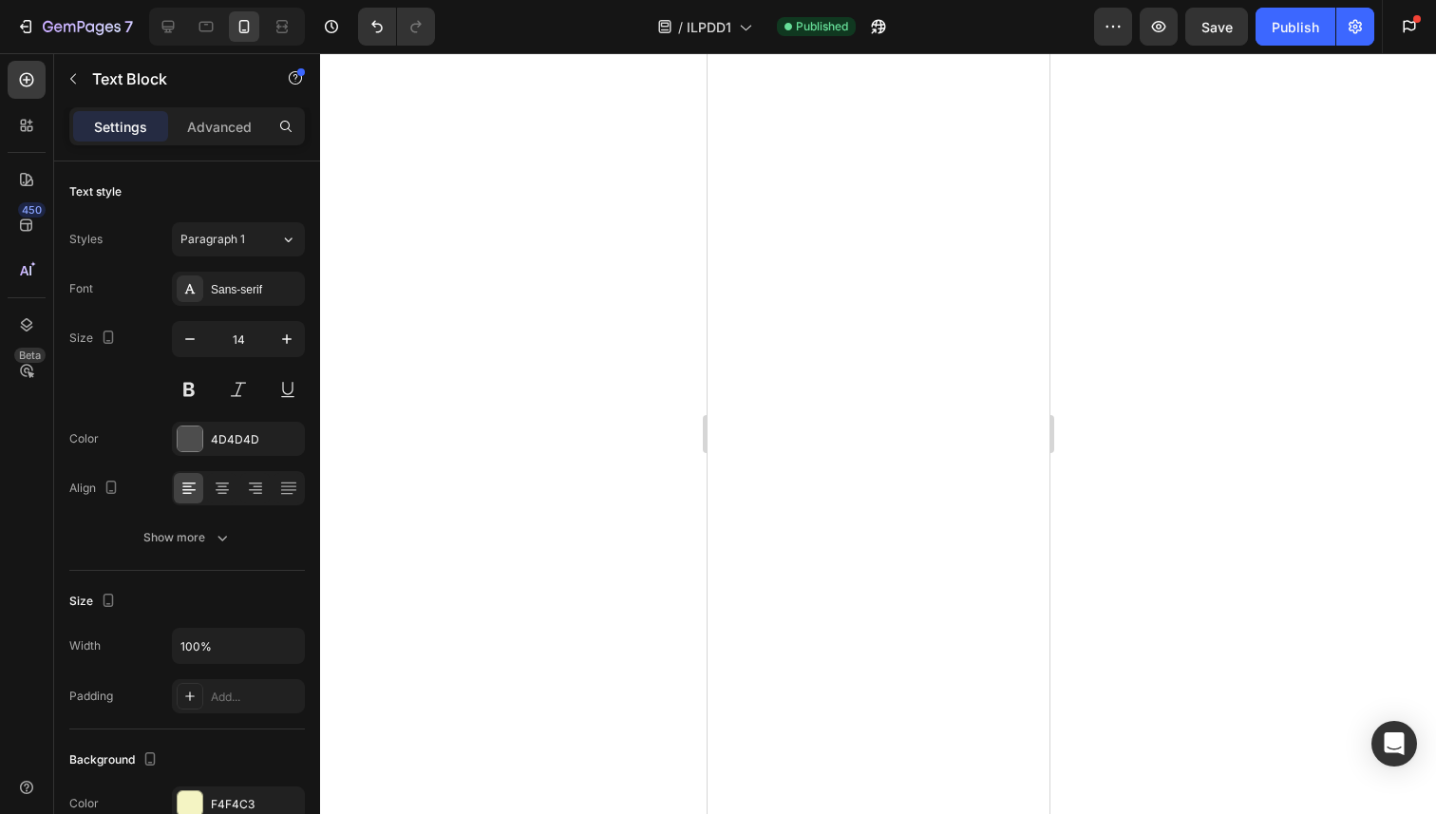
scroll to position [20191, 0]
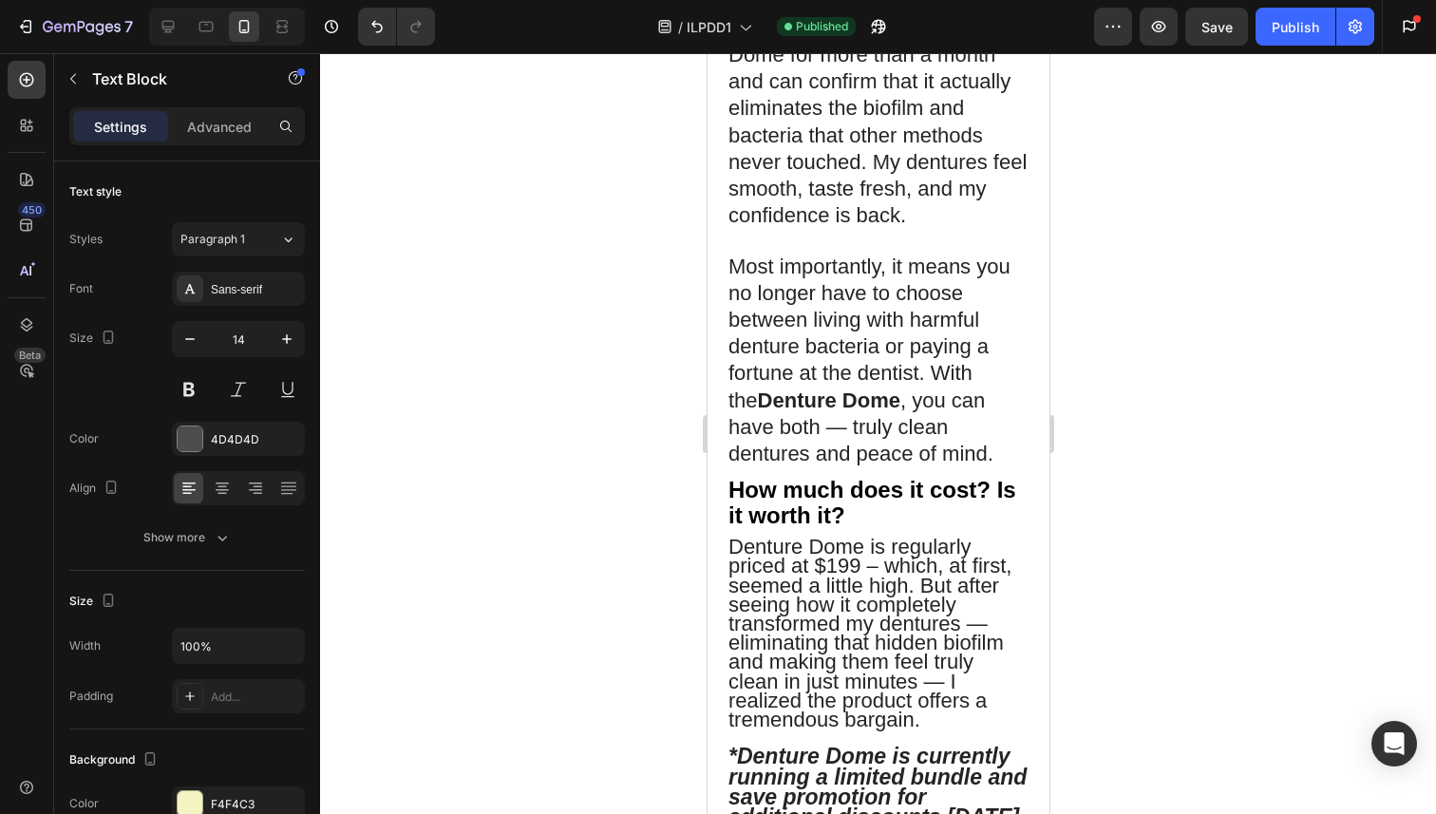
scroll to position [19920, 0]
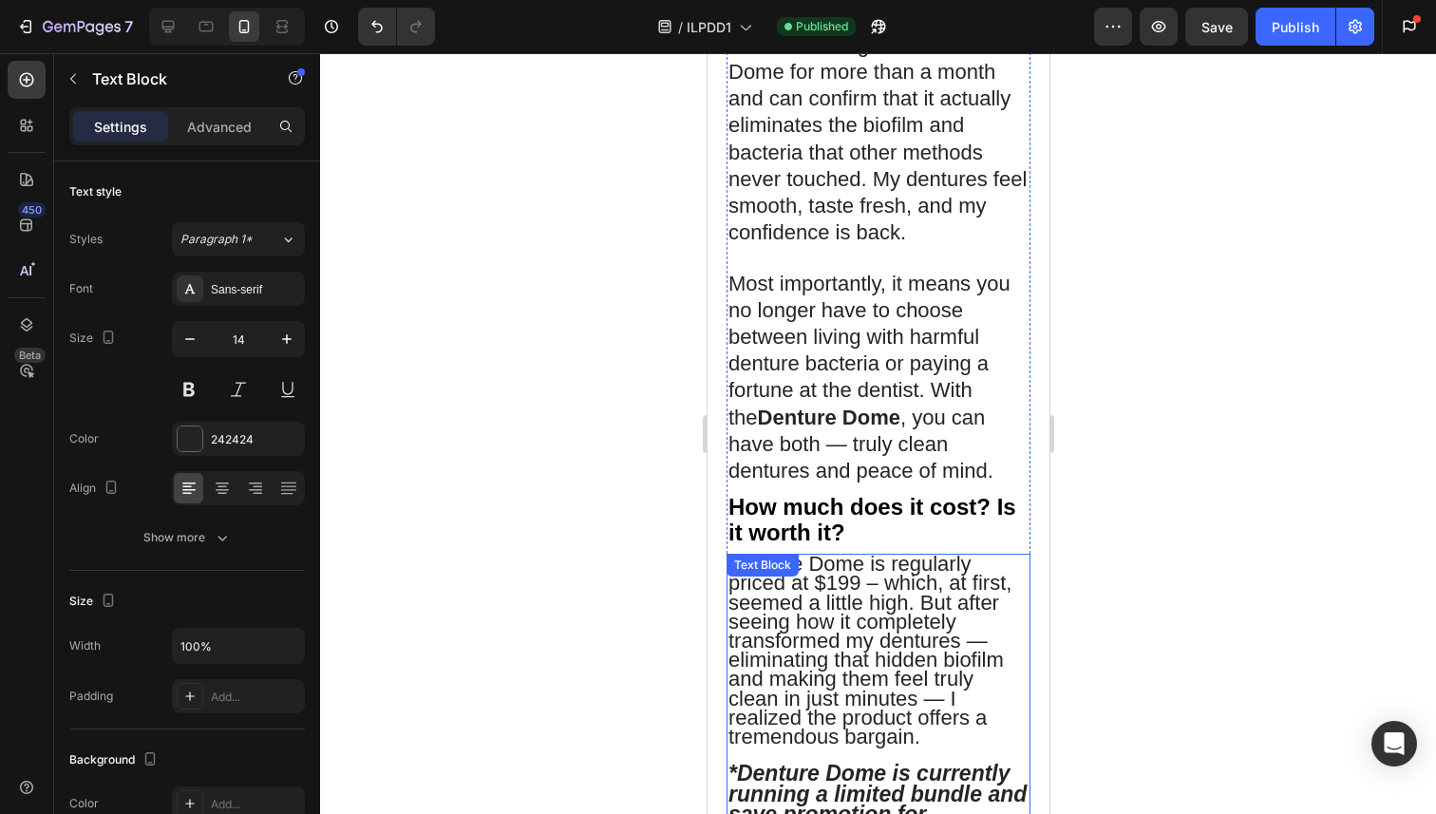
click at [864, 760] on strong "*Denture Dome is currently running a limited bundle and save promotion for addi…" at bounding box center [876, 802] width 298 height 85
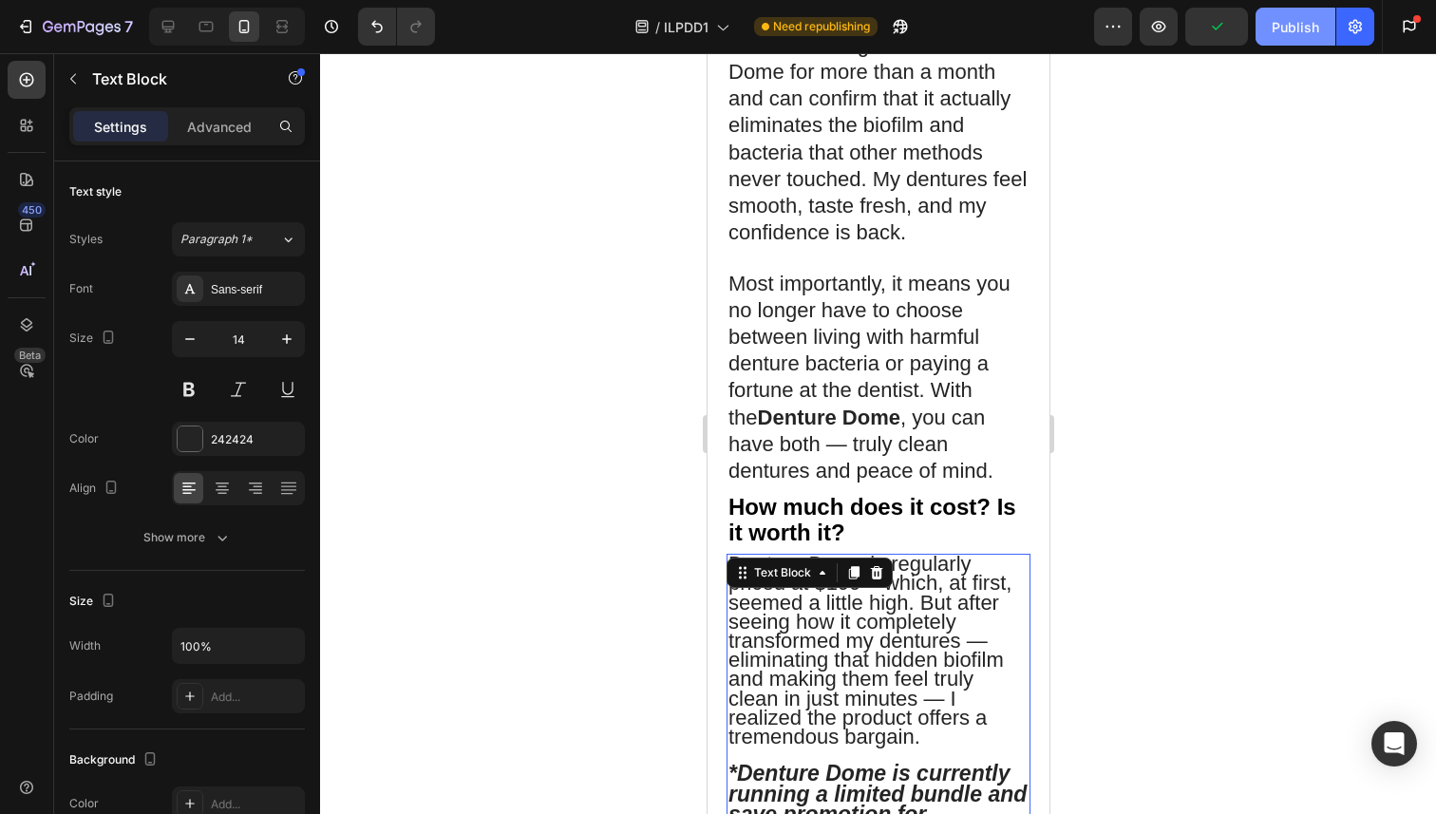
click at [1292, 22] on div "Publish" at bounding box center [1294, 27] width 47 height 20
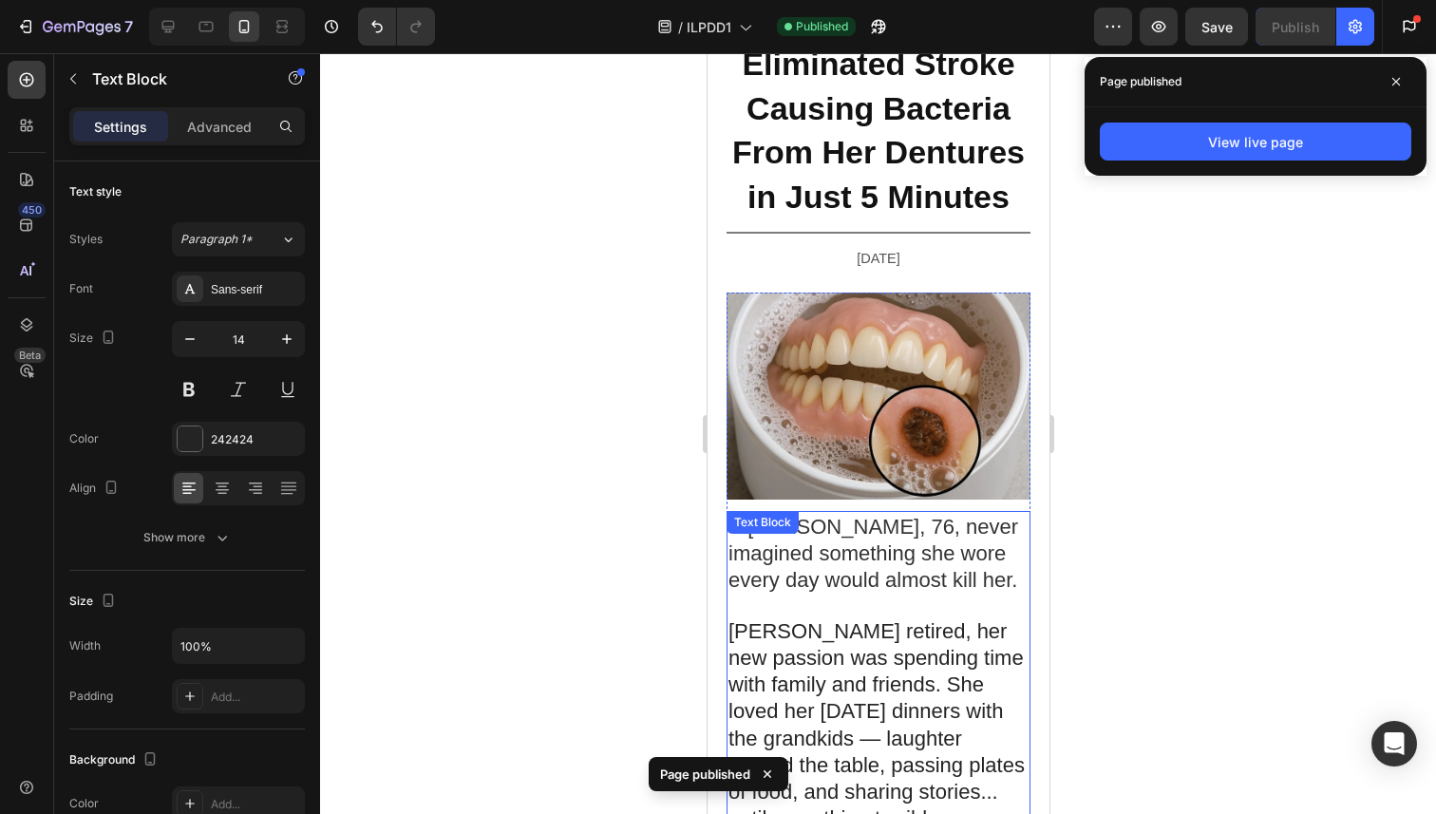
scroll to position [0, 0]
